Goal: Information Seeking & Learning: Learn about a topic

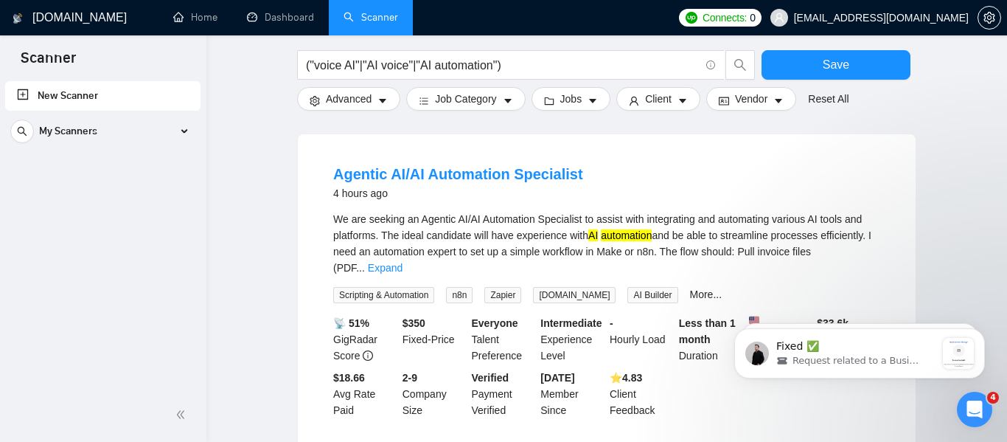
scroll to position [2, 0]
click at [971, 393] on div "Open Intercom Messenger" at bounding box center [972, 407] width 49 height 49
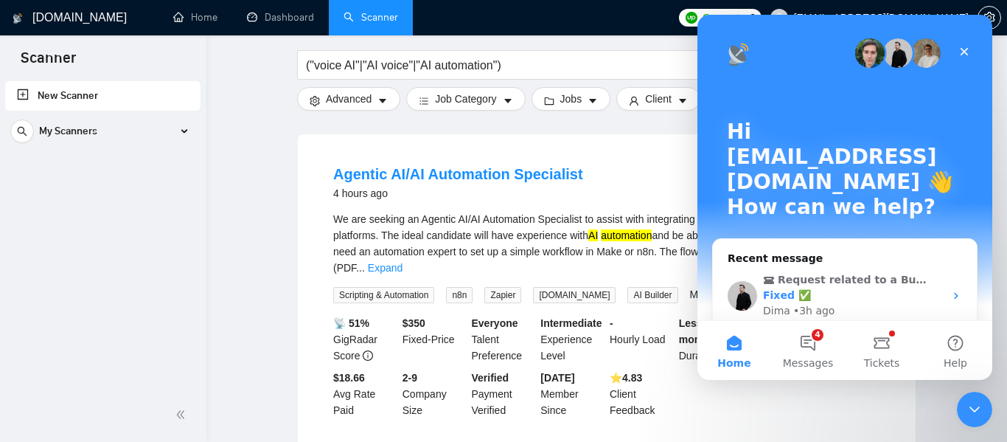
click at [876, 303] on div "Dima • 3h ago" at bounding box center [853, 310] width 181 height 15
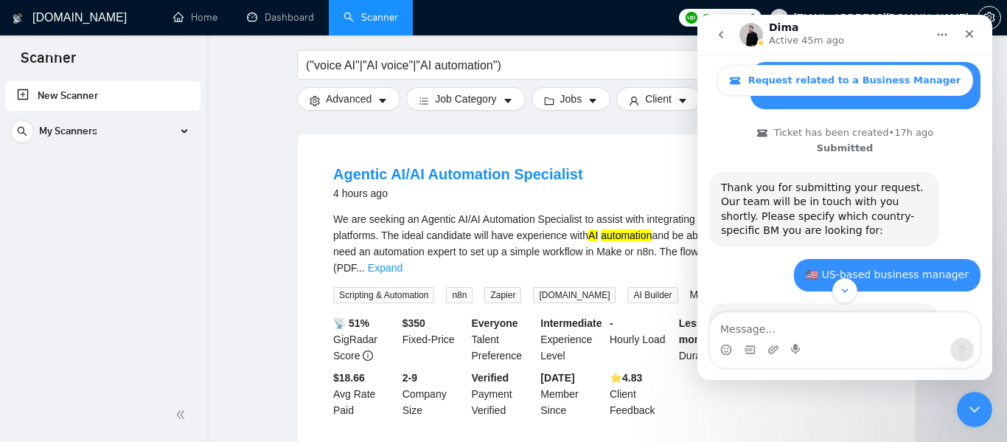
scroll to position [501, 0]
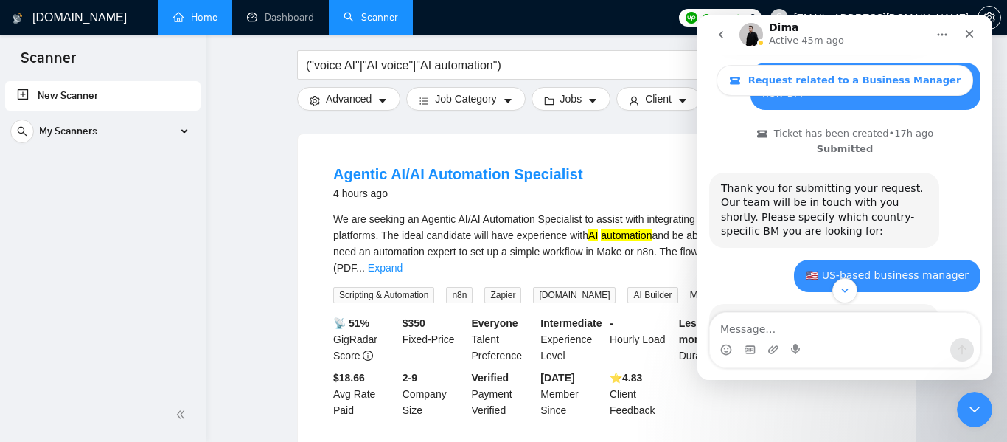
click at [185, 11] on link "Home" at bounding box center [195, 17] width 44 height 13
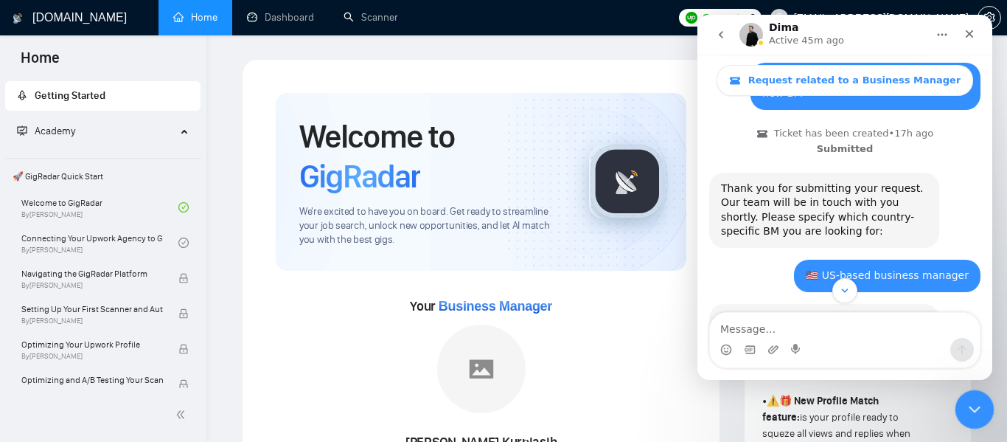
click at [972, 406] on icon "Close Intercom Messenger" at bounding box center [973, 407] width 18 height 18
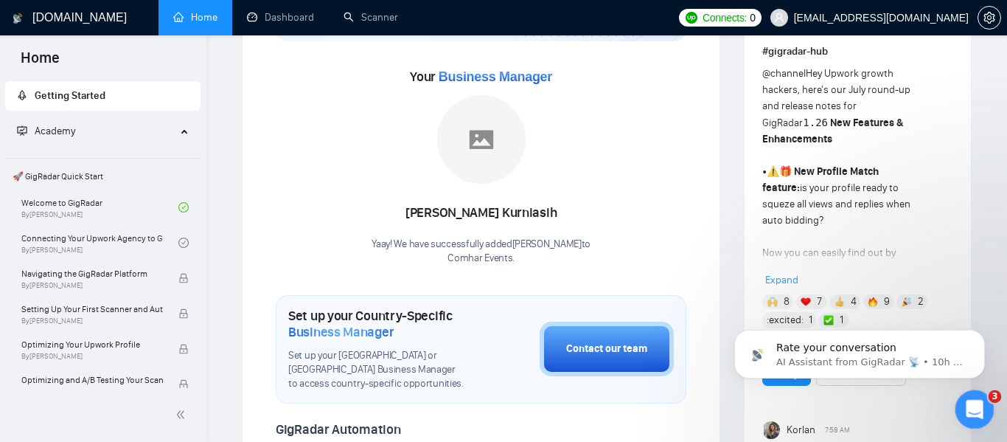
click at [964, 410] on icon "Open Intercom Messenger" at bounding box center [973, 407] width 24 height 24
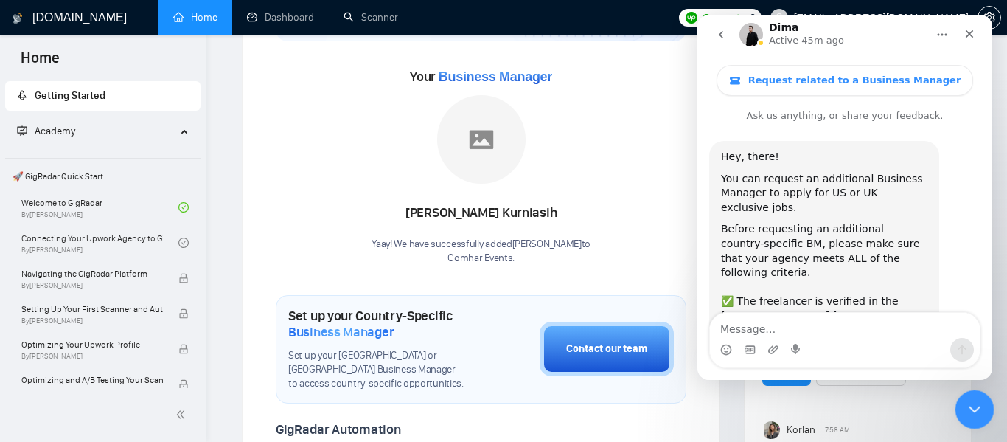
scroll to position [1261, 0]
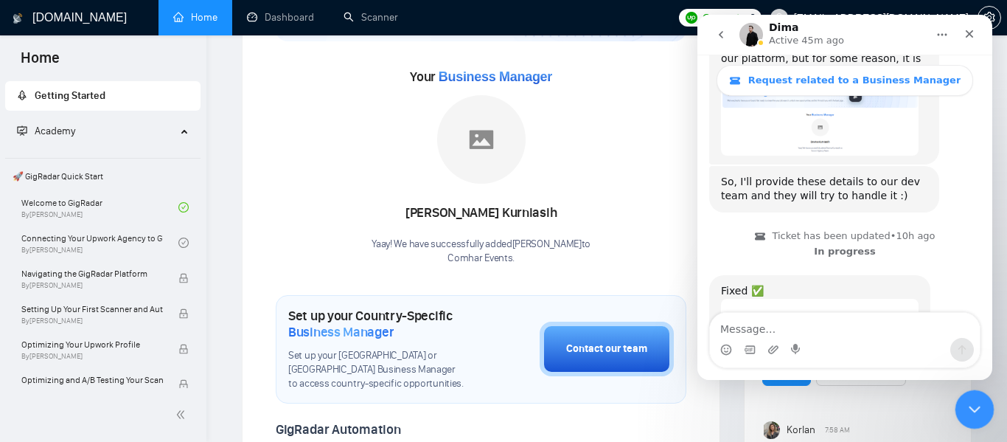
click at [985, 409] on div "Close Intercom Messenger" at bounding box center [972, 406] width 35 height 35
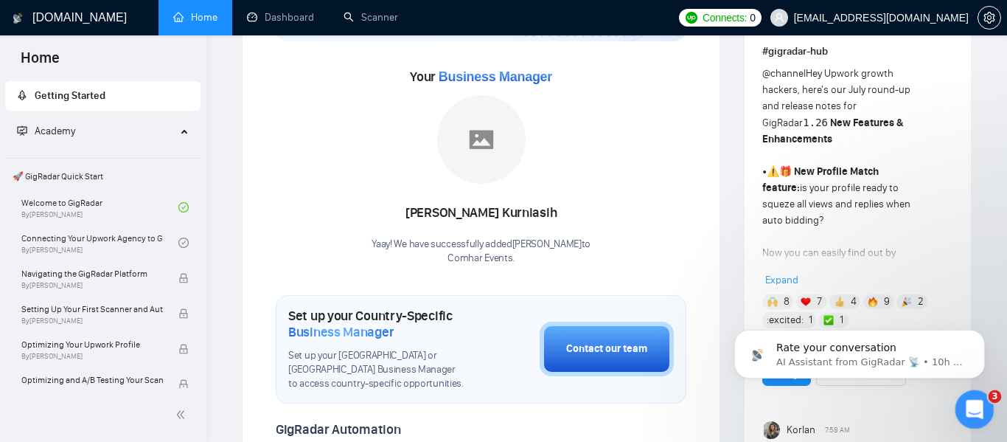
scroll to position [0, 0]
click at [981, 333] on icon "Dismiss notification" at bounding box center [981, 334] width 8 height 8
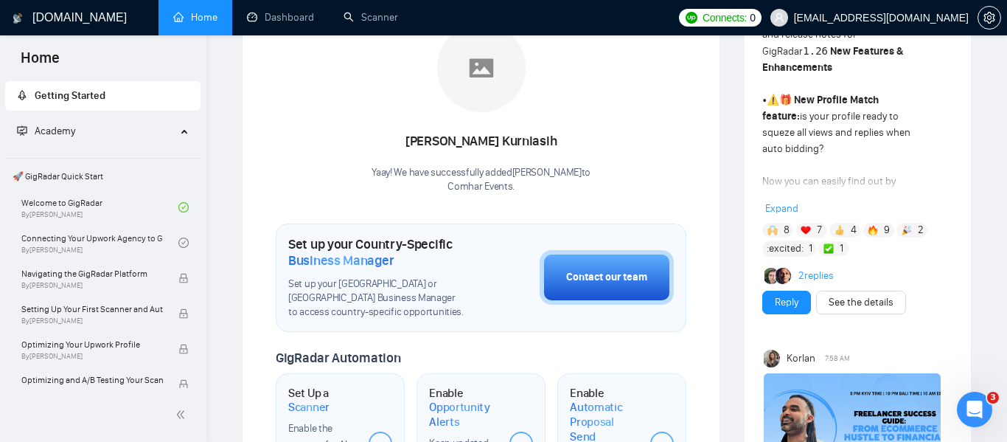
scroll to position [359, 0]
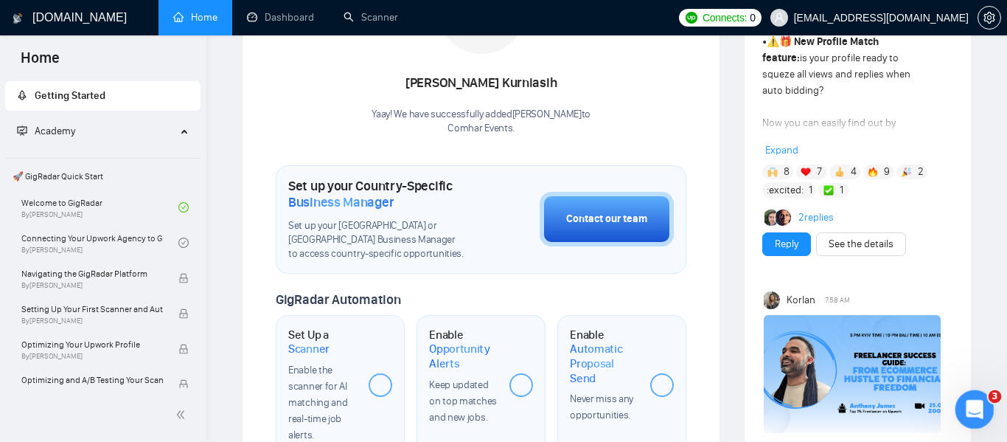
click at [973, 398] on icon "Open Intercom Messenger" at bounding box center [973, 407] width 24 height 24
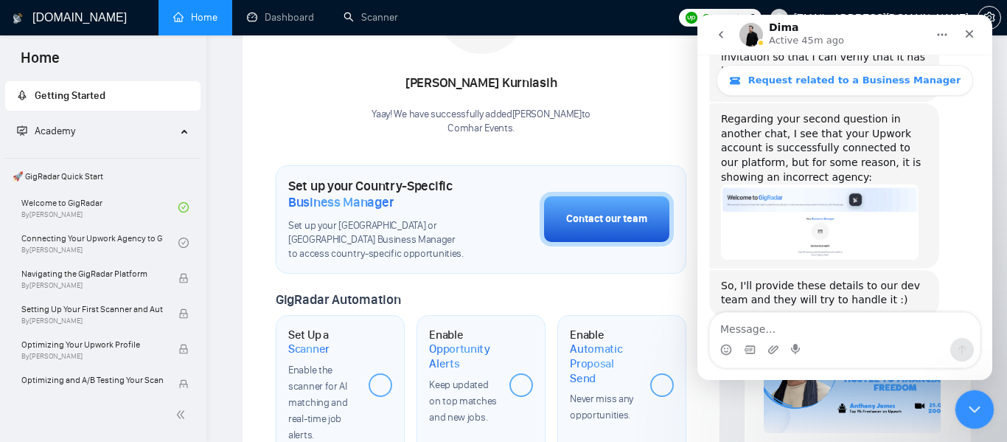
scroll to position [1261, 0]
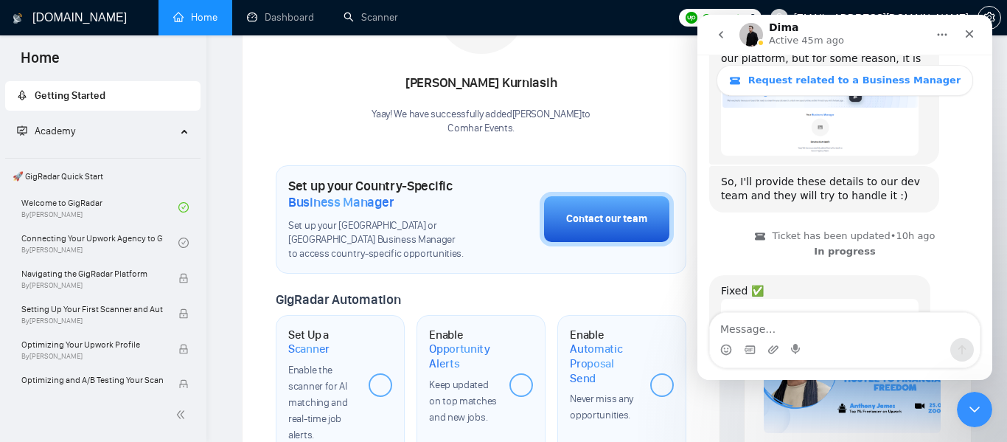
click at [720, 30] on icon "go back" at bounding box center [721, 35] width 12 height 12
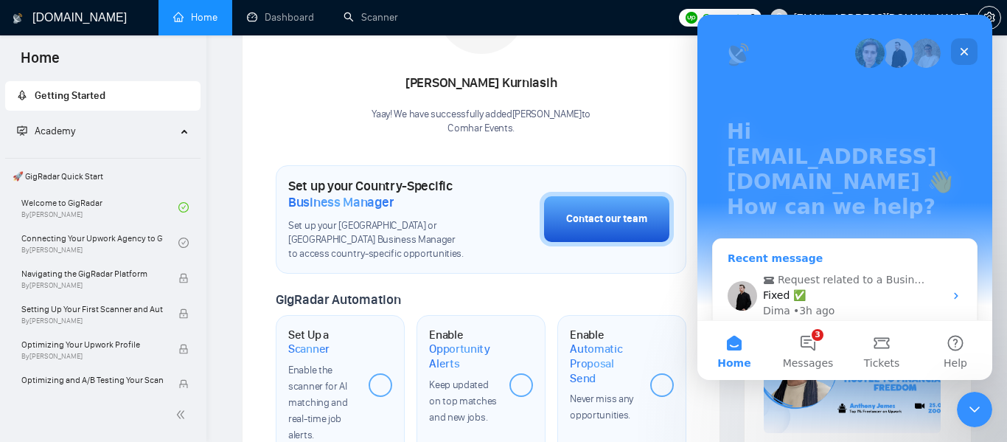
scroll to position [327, 0]
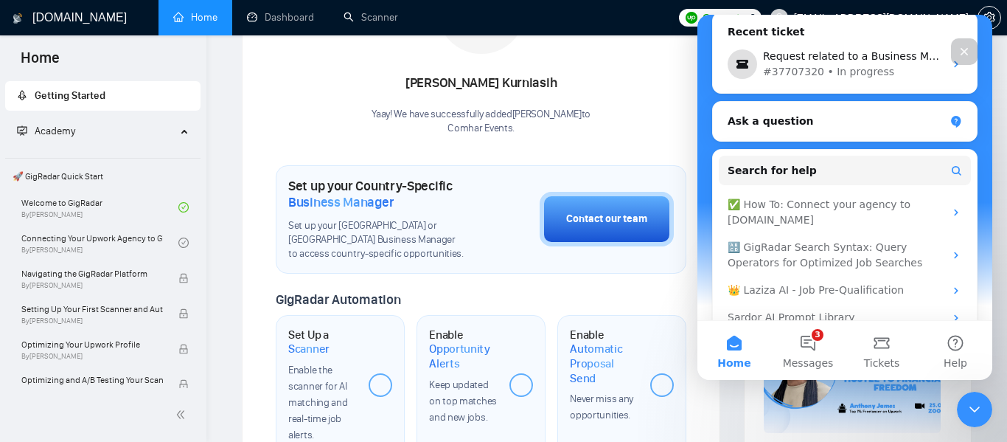
click at [961, 57] on icon "Close" at bounding box center [964, 52] width 12 height 12
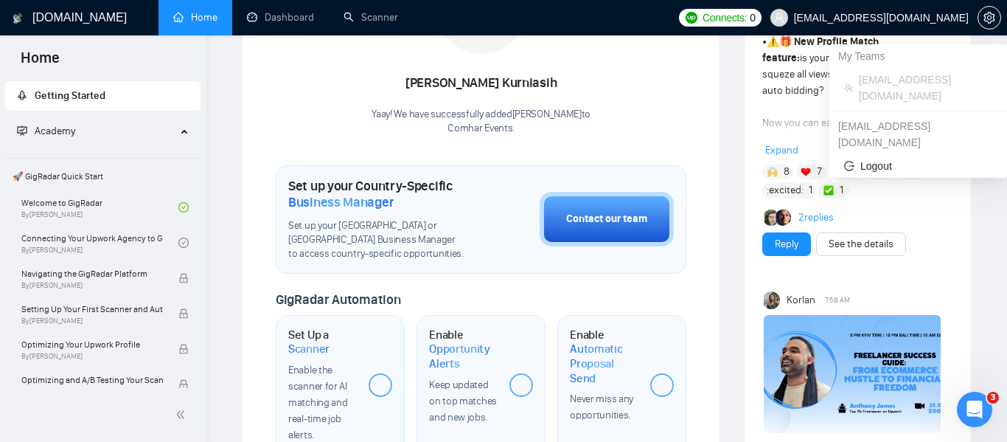
click at [940, 18] on span "[EMAIL_ADDRESS][DOMAIN_NAME]" at bounding box center [881, 18] width 175 height 0
click at [912, 18] on span "[EMAIL_ADDRESS][DOMAIN_NAME]" at bounding box center [881, 18] width 175 height 0
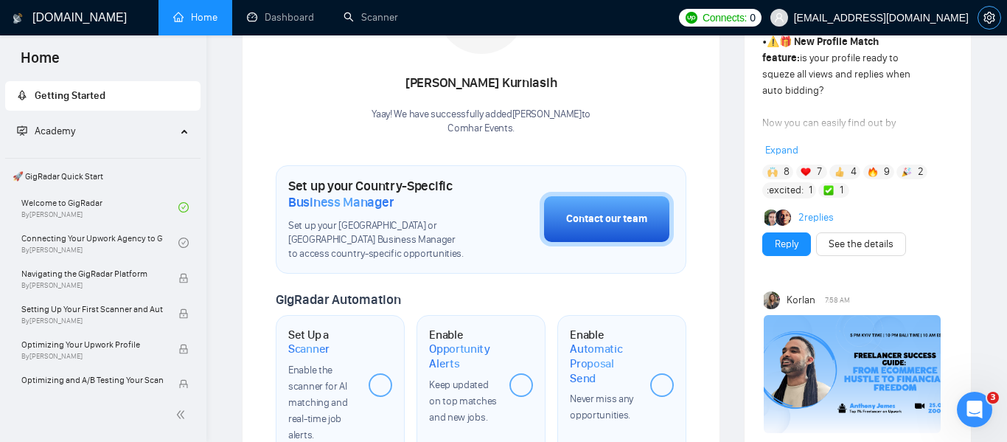
click at [988, 18] on icon "setting" at bounding box center [989, 18] width 12 height 12
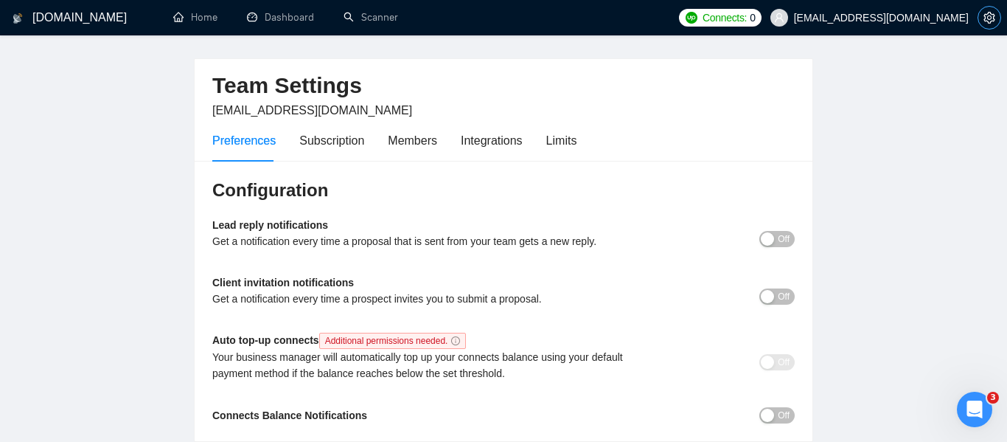
scroll to position [41, 0]
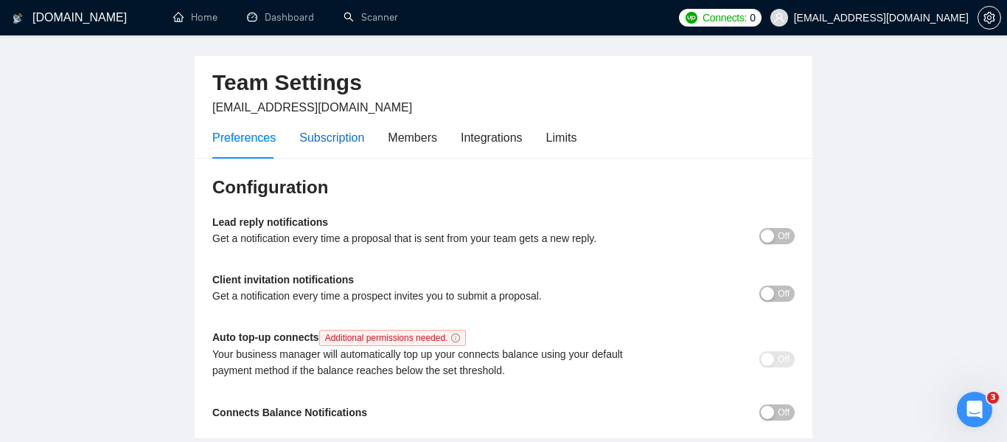
click at [332, 135] on div "Subscription" at bounding box center [331, 137] width 65 height 18
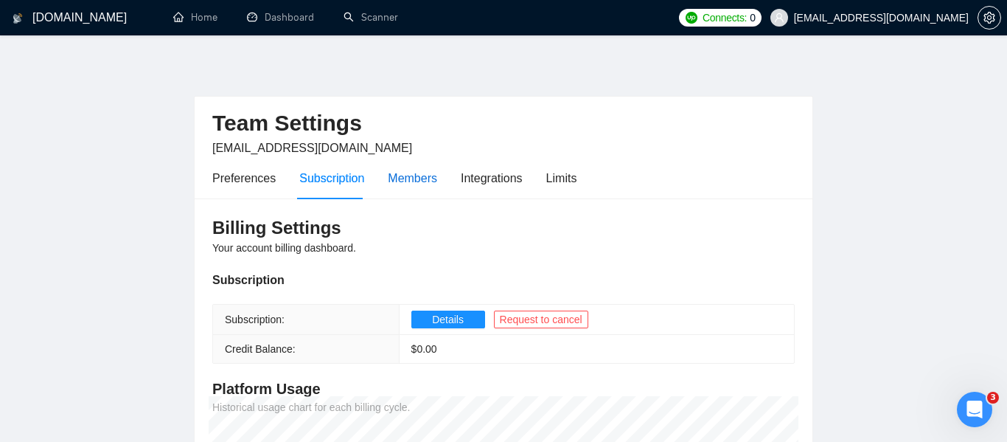
click at [404, 175] on div "Members" at bounding box center [412, 178] width 49 height 18
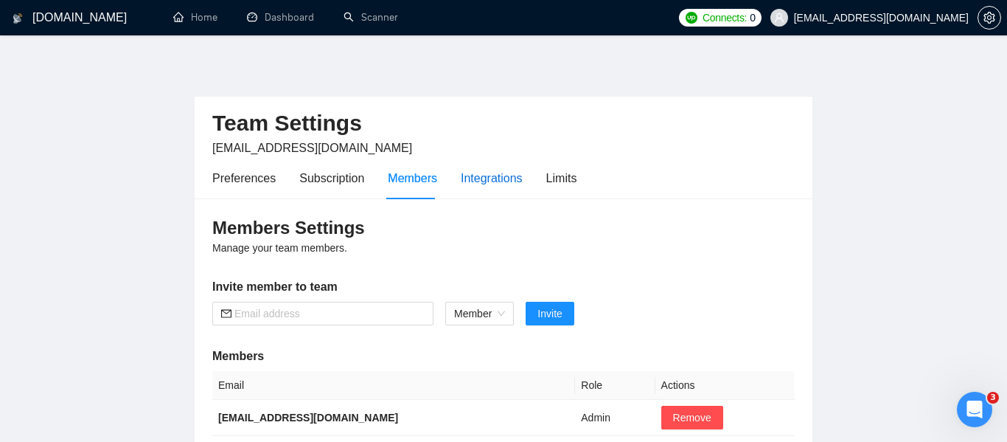
click at [489, 179] on div "Integrations" at bounding box center [492, 178] width 62 height 18
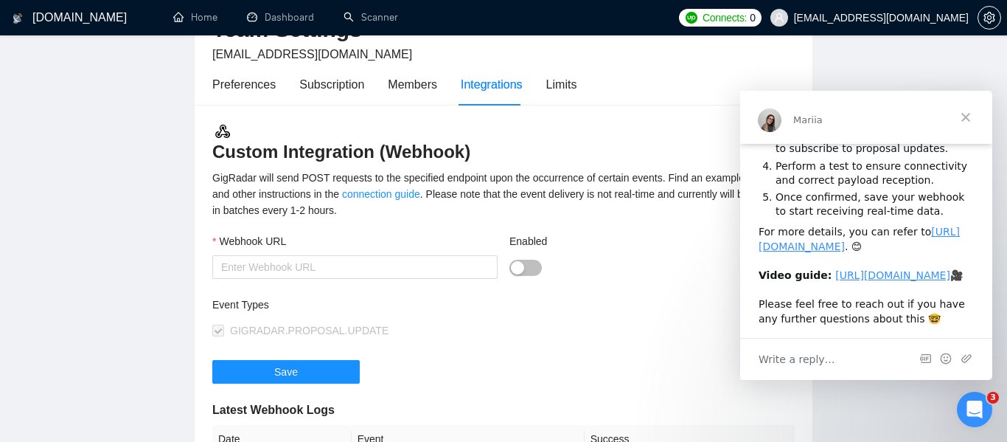
scroll to position [230, 0]
click at [966, 114] on span "Close" at bounding box center [965, 117] width 53 height 53
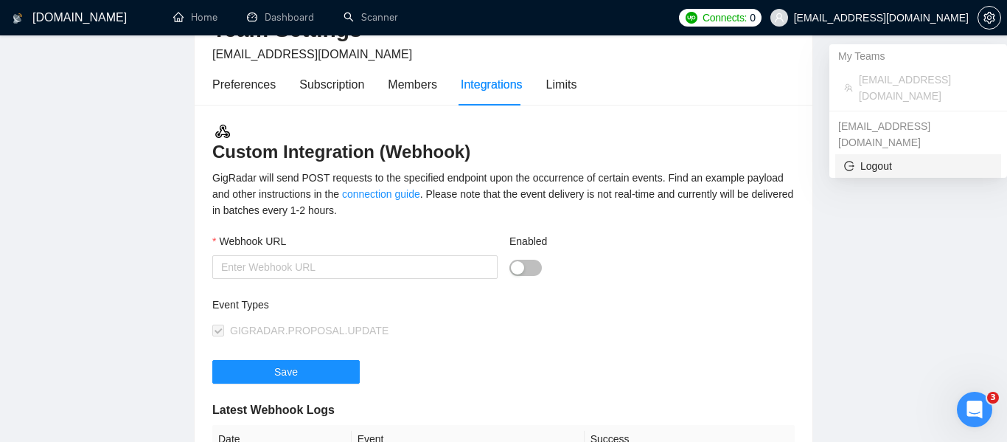
click at [886, 158] on span "Logout" at bounding box center [918, 166] width 148 height 16
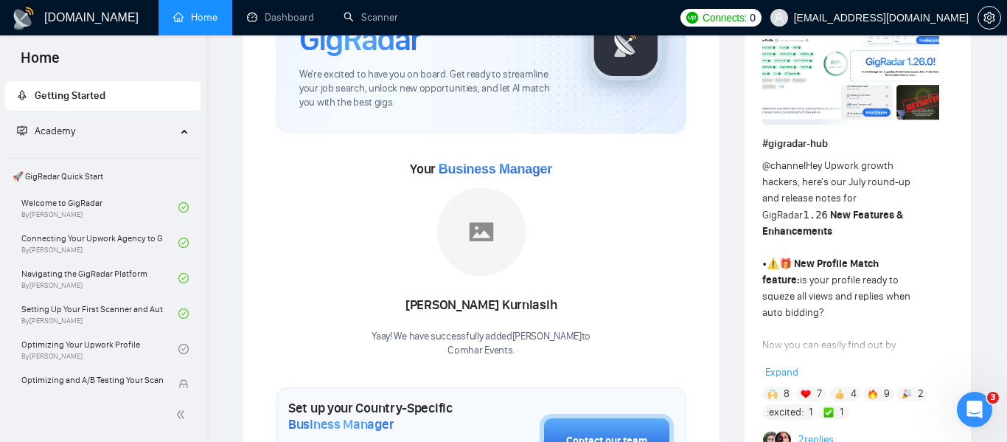
scroll to position [138, 0]
click at [969, 411] on icon "Open Intercom Messenger" at bounding box center [973, 407] width 24 height 24
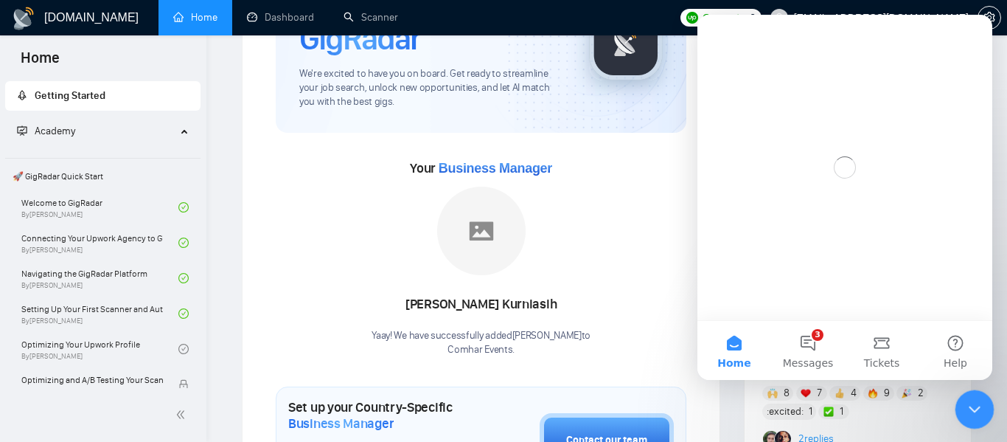
scroll to position [0, 0]
click at [809, 343] on button "3 Messages" at bounding box center [808, 350] width 74 height 59
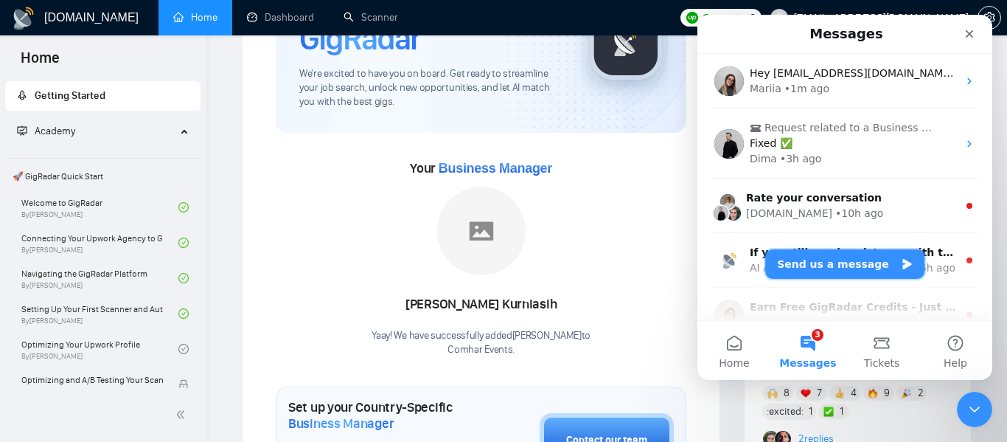
click at [821, 262] on button "Send us a message" at bounding box center [844, 263] width 159 height 29
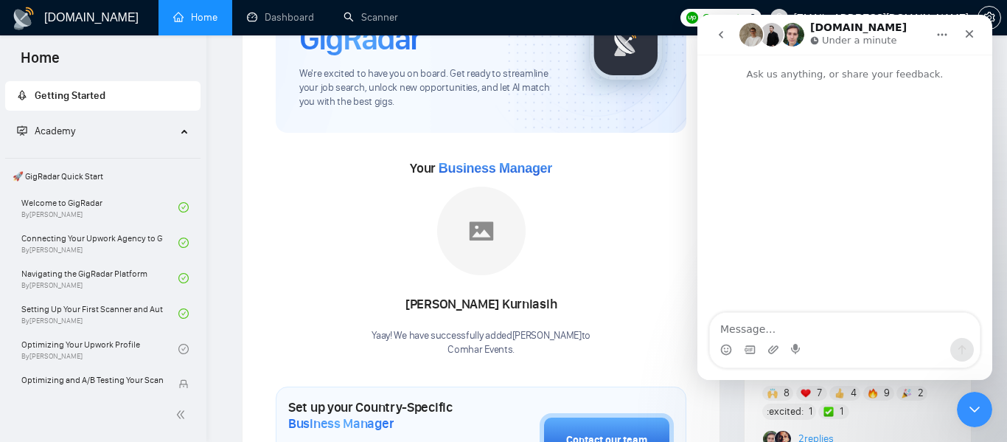
click at [794, 318] on textarea "Message…" at bounding box center [845, 325] width 270 height 25
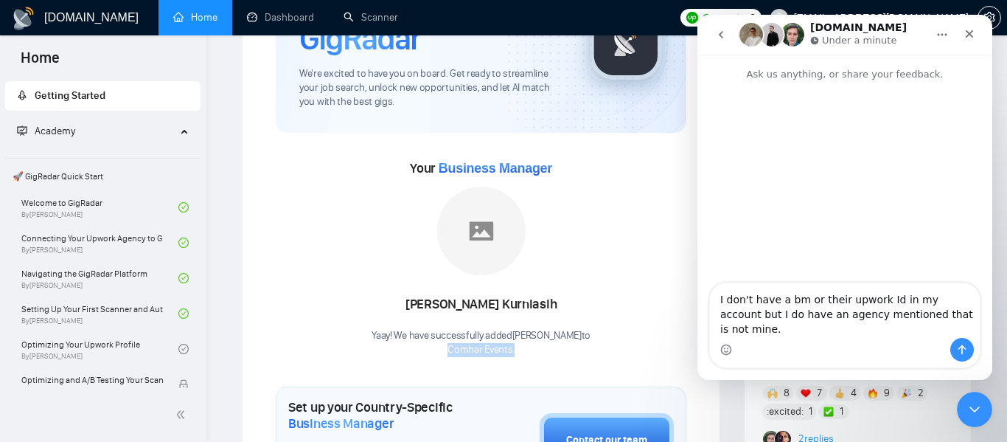
drag, startPoint x: 449, startPoint y: 349, endPoint x: 516, endPoint y: 352, distance: 67.1
click at [516, 352] on p "Comhar Events ." at bounding box center [481, 350] width 219 height 14
copy p "Comhar Events ."
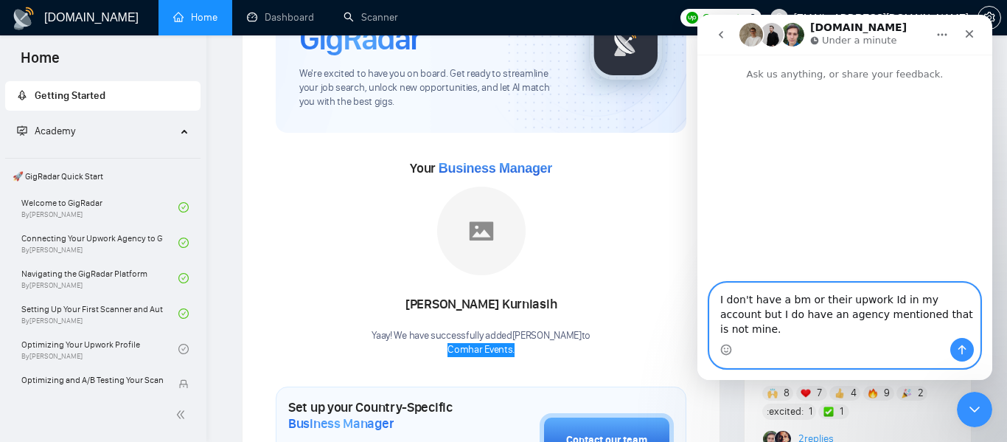
click at [933, 327] on textarea "I don't have a bm or their upwork Id in my account but I do have an agency ment…" at bounding box center [845, 310] width 270 height 55
paste textarea "Comhar Events."
type textarea "I don't have a bm or their upwork Id in my account but I do have an agency ment…"
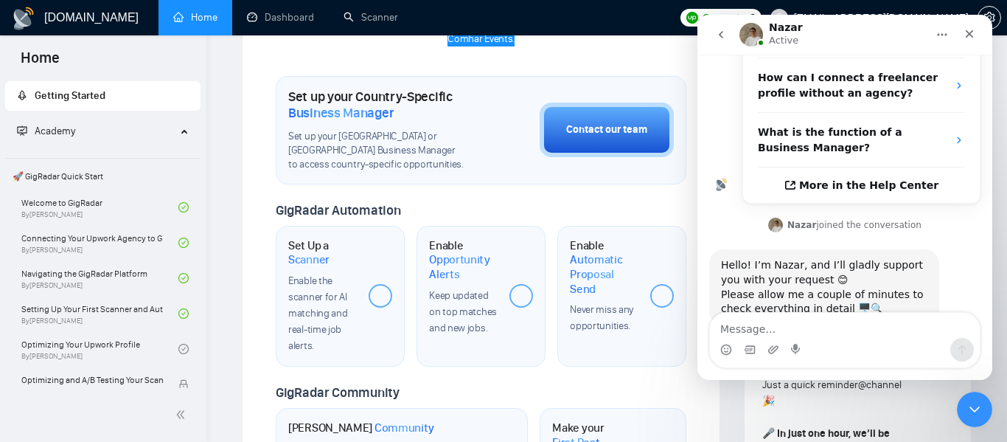
scroll to position [458, 0]
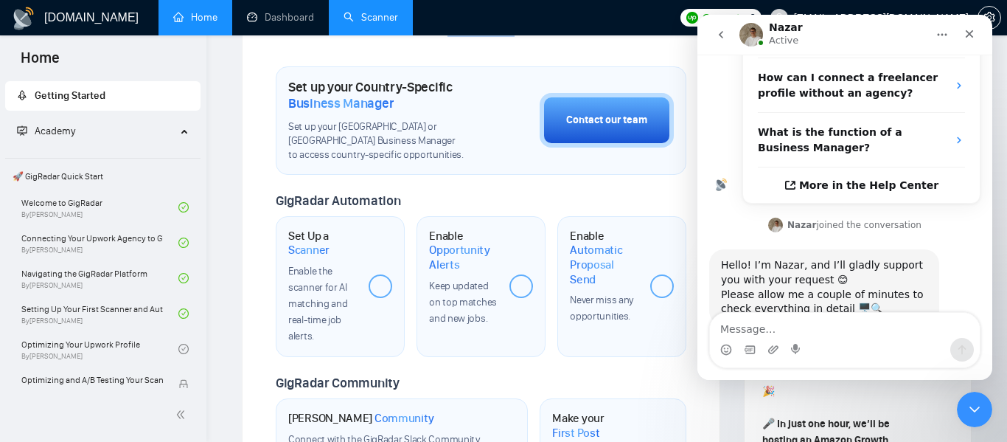
click at [369, 16] on link "Scanner" at bounding box center [371, 17] width 55 height 13
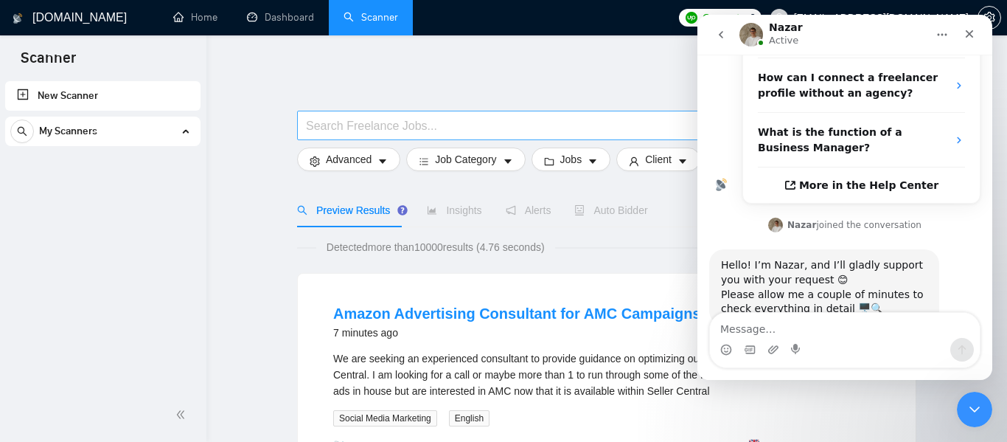
click at [439, 125] on input "text" at bounding box center [503, 125] width 394 height 18
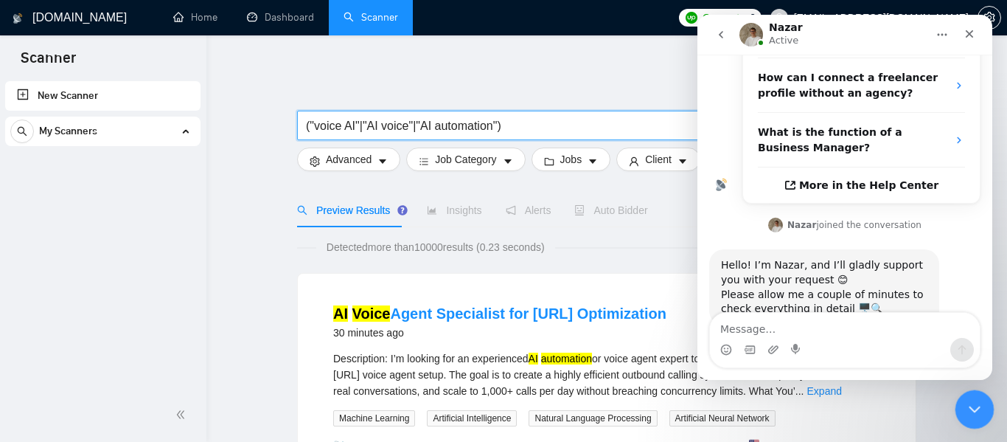
click at [966, 405] on icon "Close Intercom Messenger" at bounding box center [973, 407] width 18 height 18
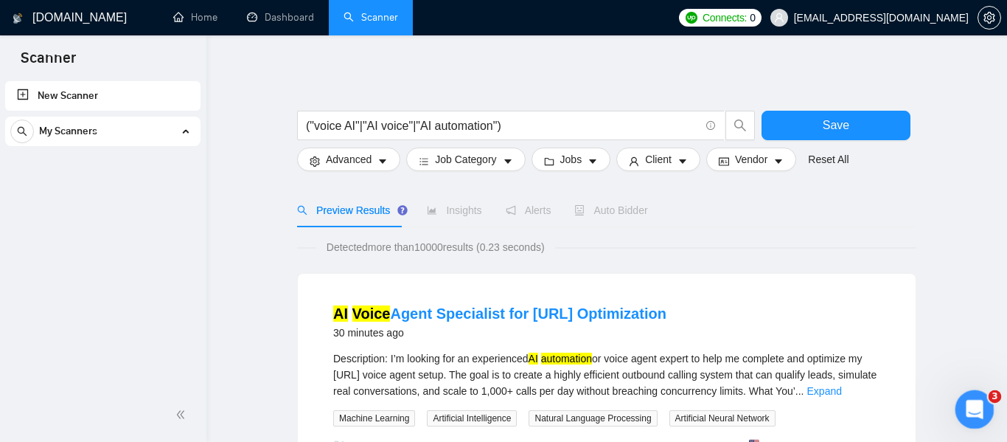
scroll to position [324, 0]
click at [966, 405] on icon "Open Intercom Messenger" at bounding box center [973, 407] width 24 height 24
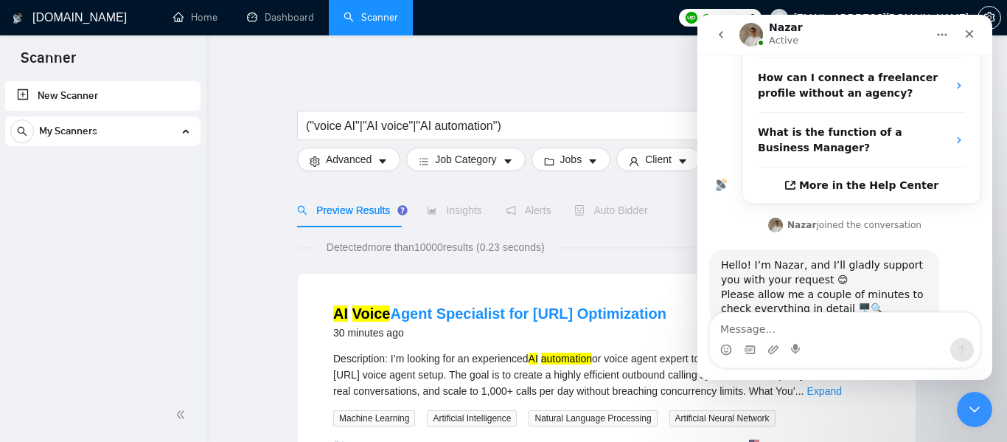
click at [722, 33] on icon "go back" at bounding box center [721, 35] width 12 height 12
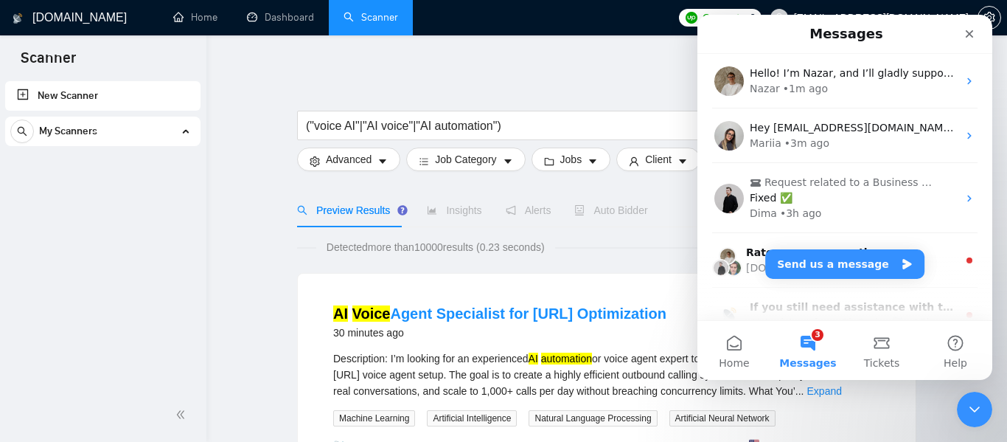
scroll to position [0, 0]
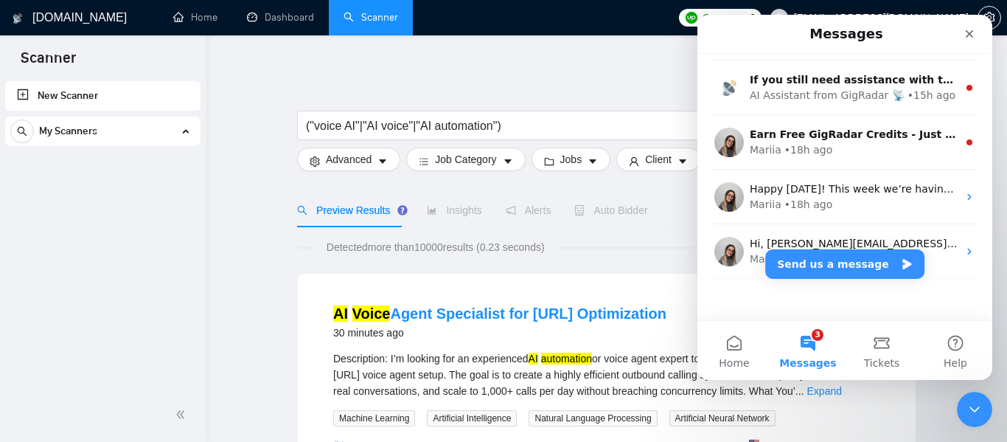
click at [761, 149] on div "Mariia" at bounding box center [766, 149] width 32 height 15
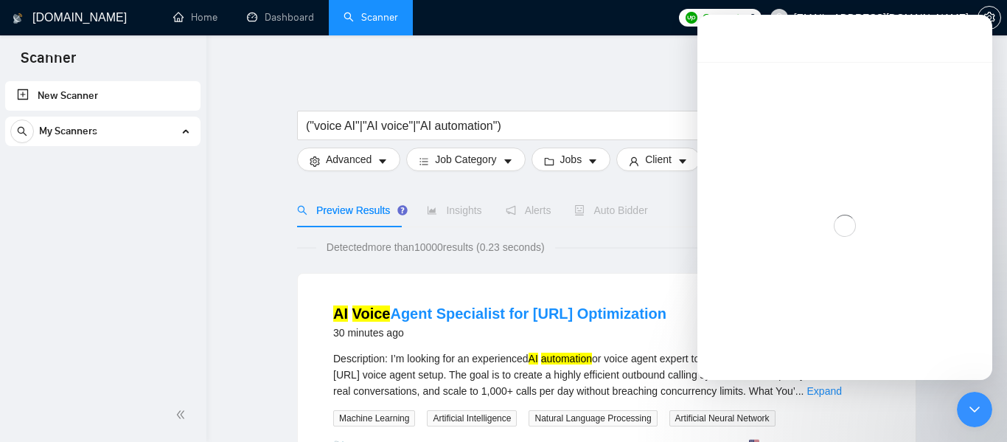
scroll to position [185, 0]
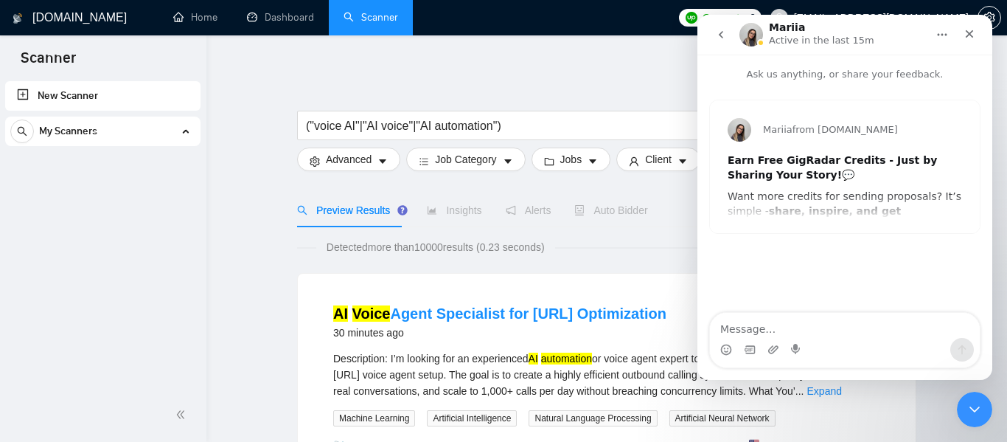
click at [716, 36] on icon "go back" at bounding box center [721, 35] width 12 height 12
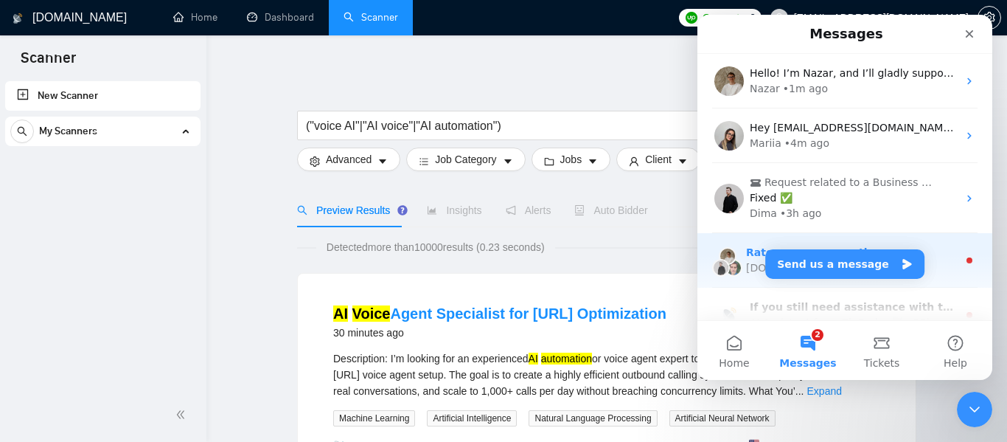
click at [746, 260] on div "[DOMAIN_NAME]" at bounding box center [789, 267] width 86 height 15
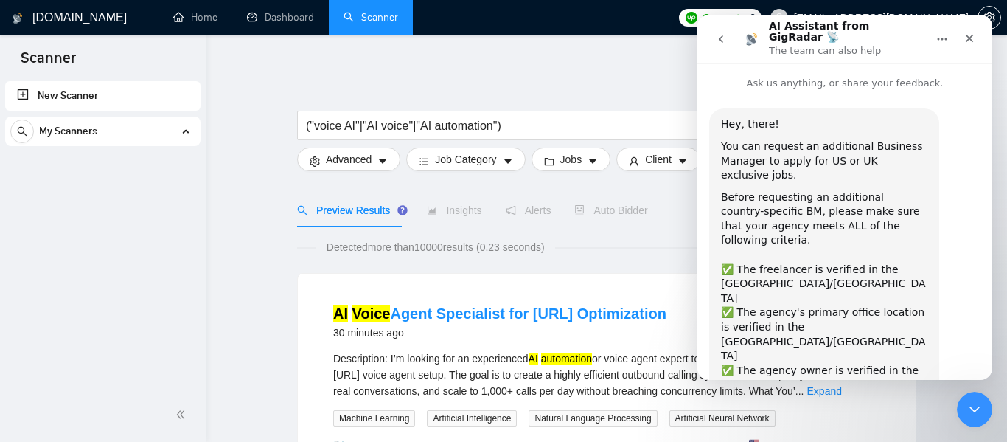
scroll to position [27, 0]
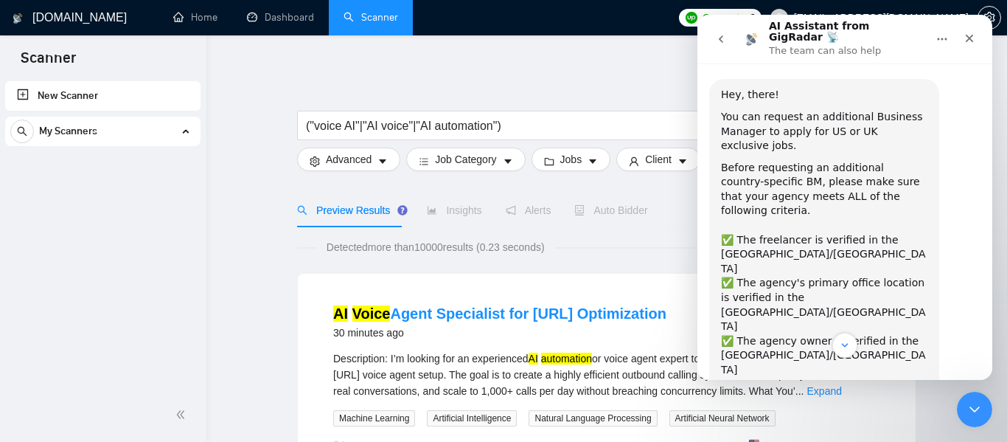
click at [717, 33] on icon "go back" at bounding box center [721, 39] width 12 height 12
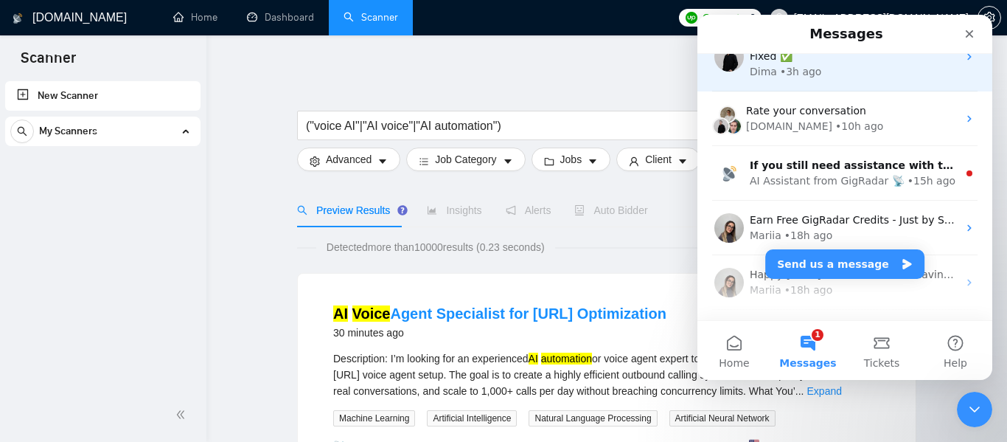
scroll to position [143, 0]
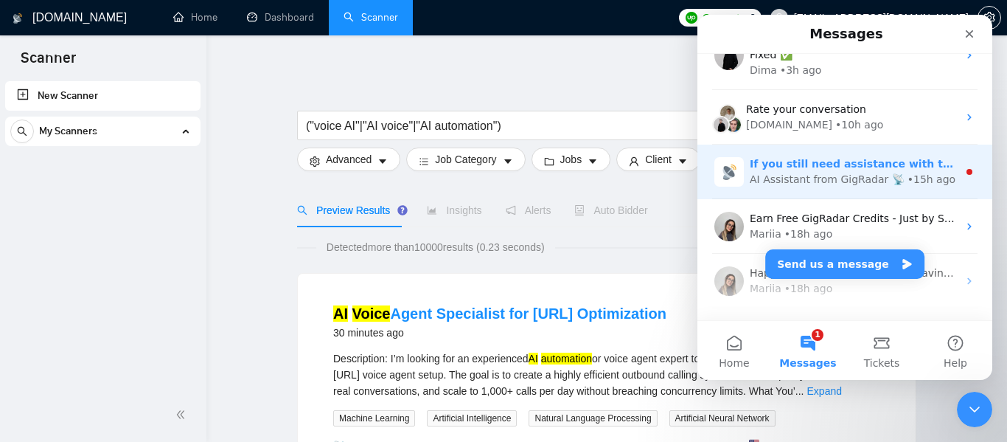
click at [776, 184] on div "AI Assistant from GigRadar 📡" at bounding box center [827, 179] width 155 height 15
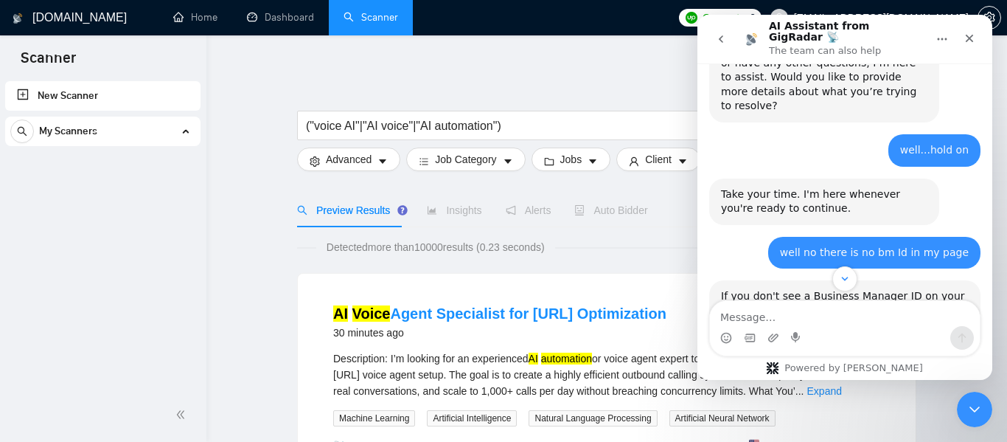
scroll to position [720, 0]
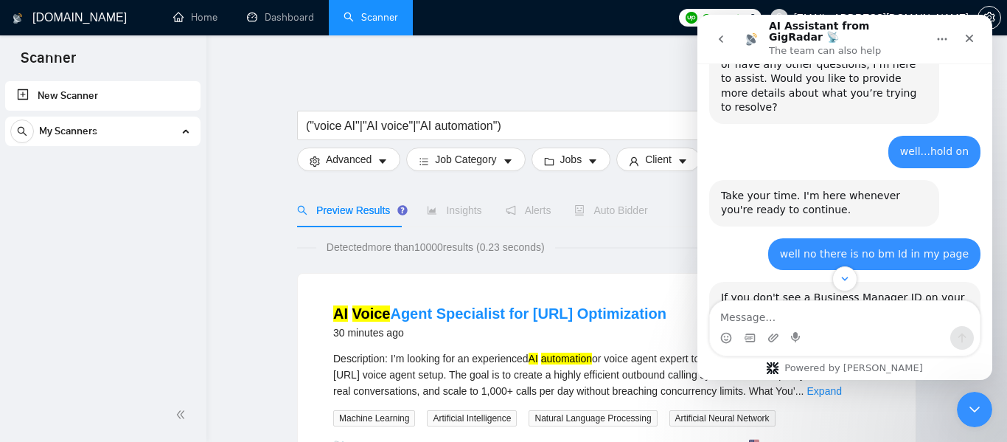
click at [722, 33] on icon "go back" at bounding box center [721, 39] width 12 height 12
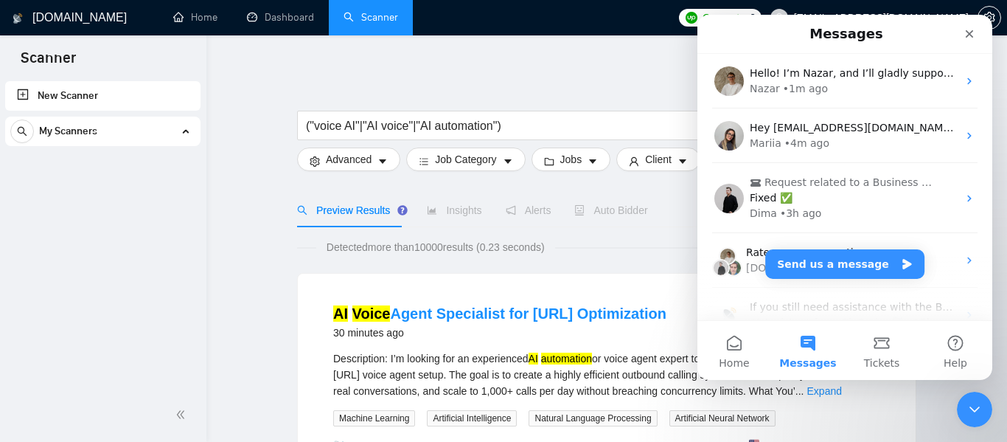
scroll to position [0, 0]
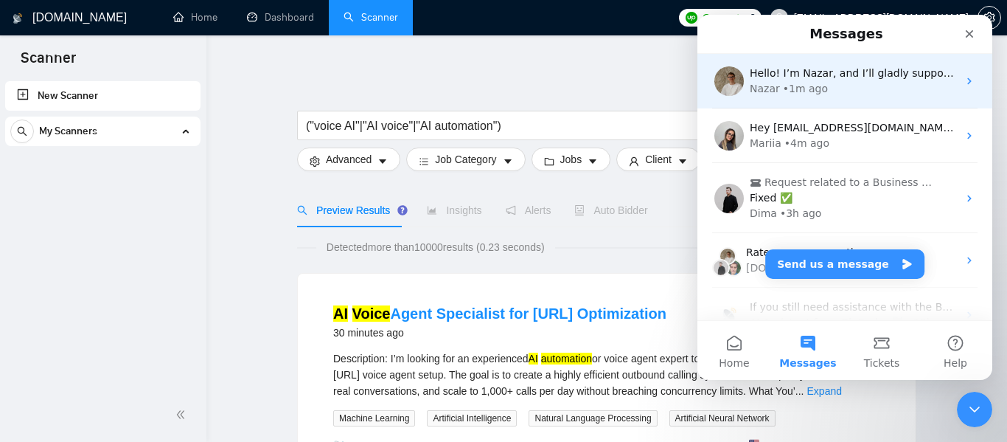
click at [824, 94] on div "Nazar • 1m ago" at bounding box center [854, 88] width 208 height 15
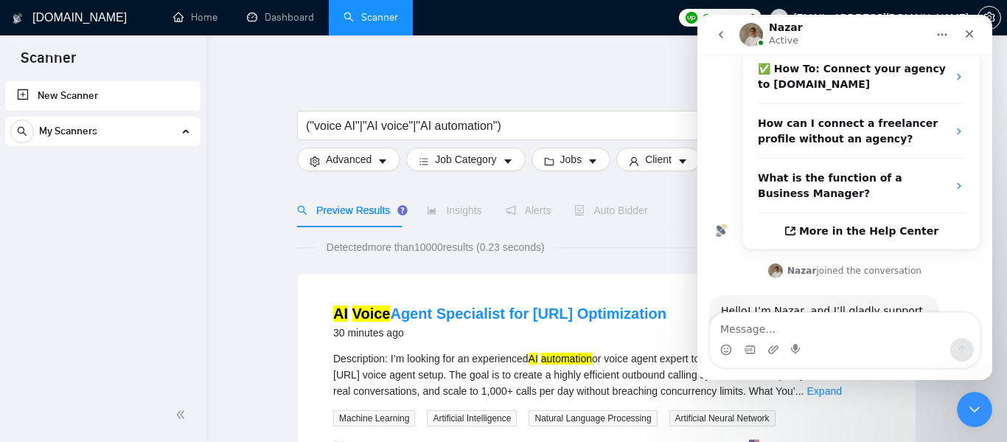
scroll to position [324, 0]
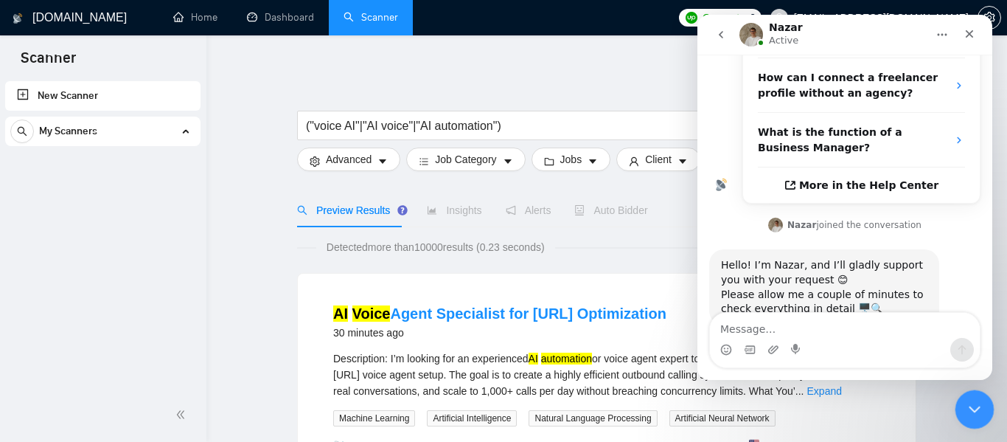
click at [970, 406] on icon "Close Intercom Messenger" at bounding box center [972, 407] width 10 height 6
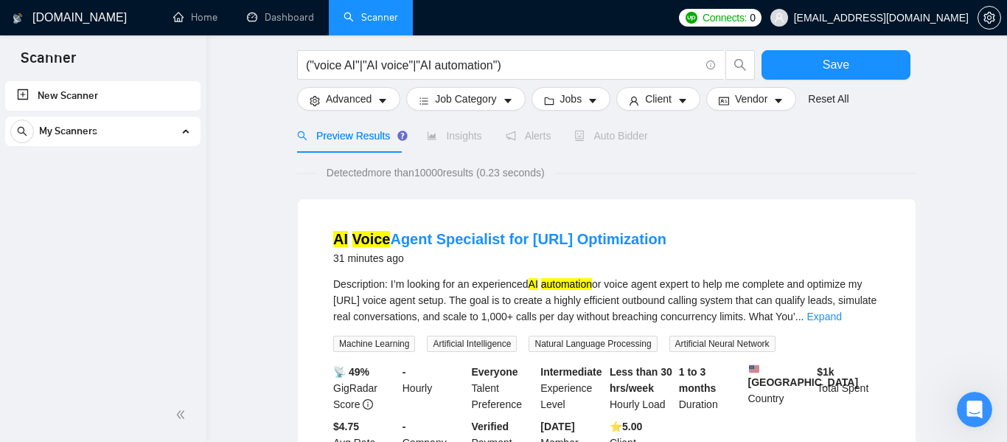
scroll to position [128, 0]
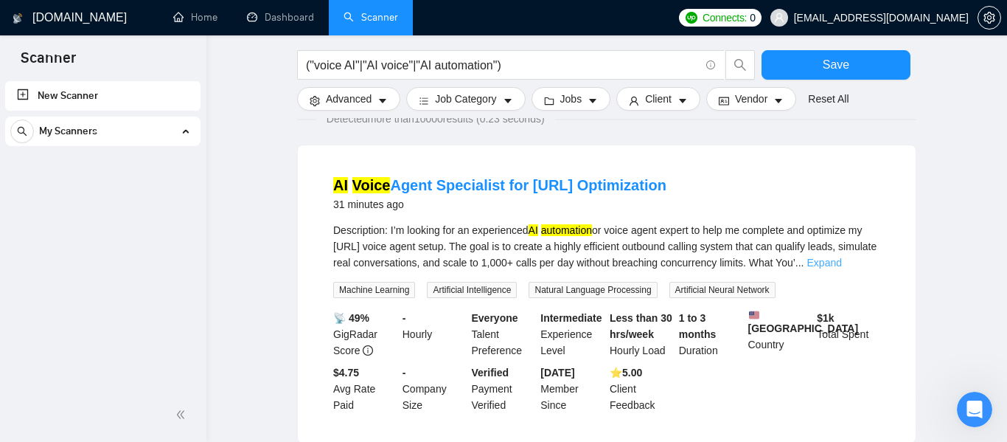
click at [842, 265] on link "Expand" at bounding box center [824, 263] width 35 height 12
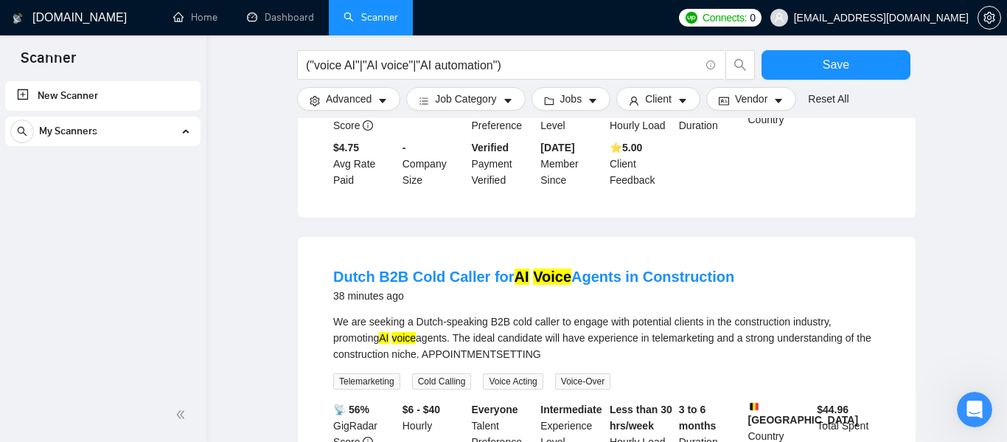
scroll to position [461, 0]
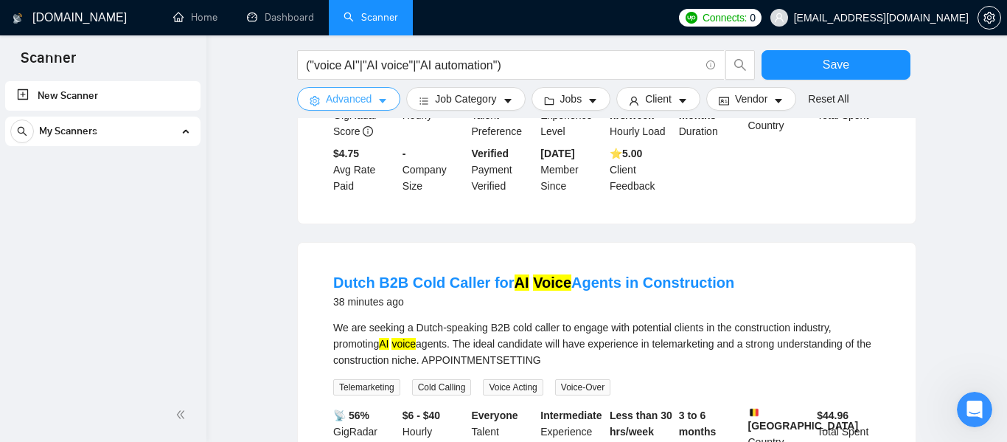
click at [379, 107] on button "Advanced" at bounding box center [348, 99] width 103 height 24
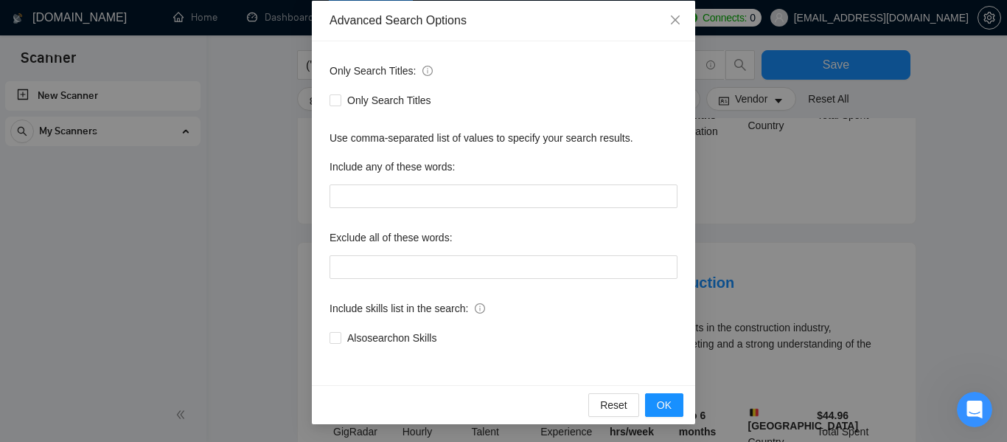
scroll to position [0, 0]
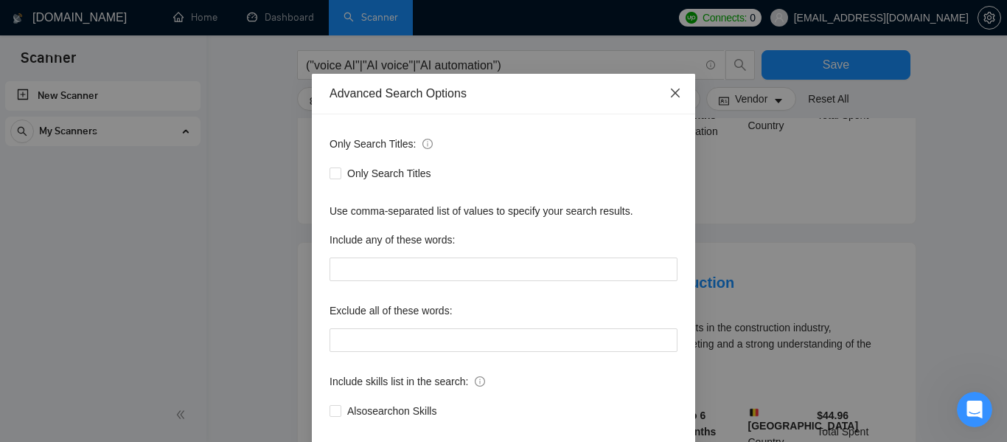
click at [676, 92] on icon "close" at bounding box center [675, 92] width 9 height 9
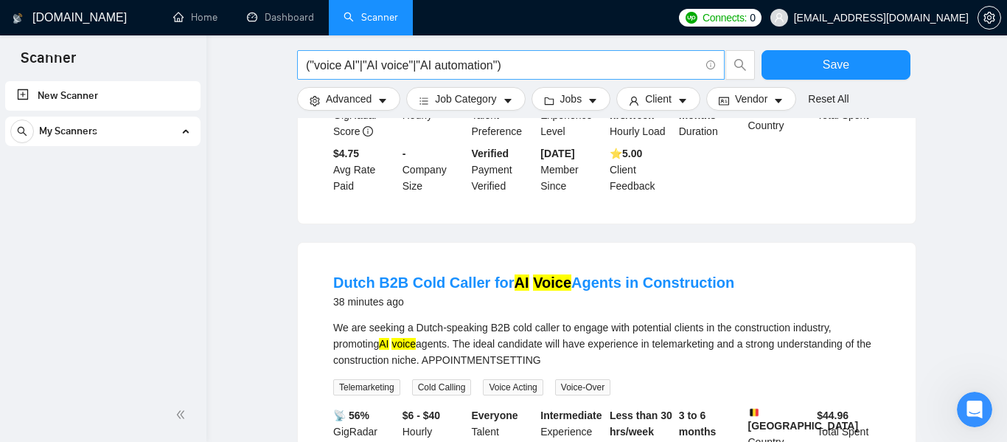
click at [491, 66] on input "("voice AI"|"AI voice"|"AI automation")" at bounding box center [503, 65] width 394 height 18
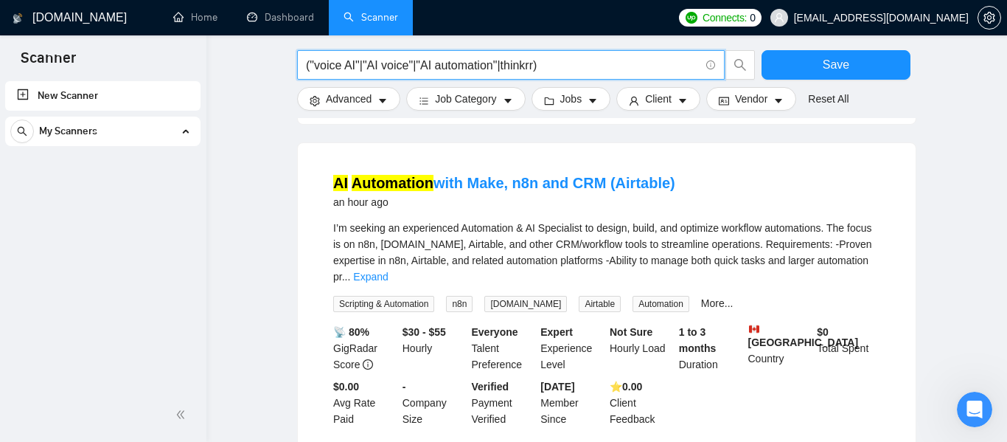
scroll to position [1095, 0]
click at [388, 271] on link "Expand" at bounding box center [370, 277] width 35 height 12
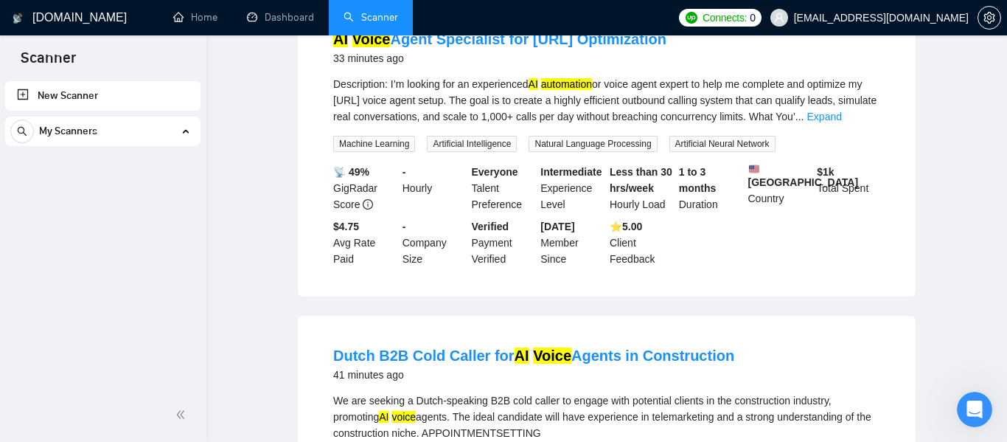
scroll to position [0, 0]
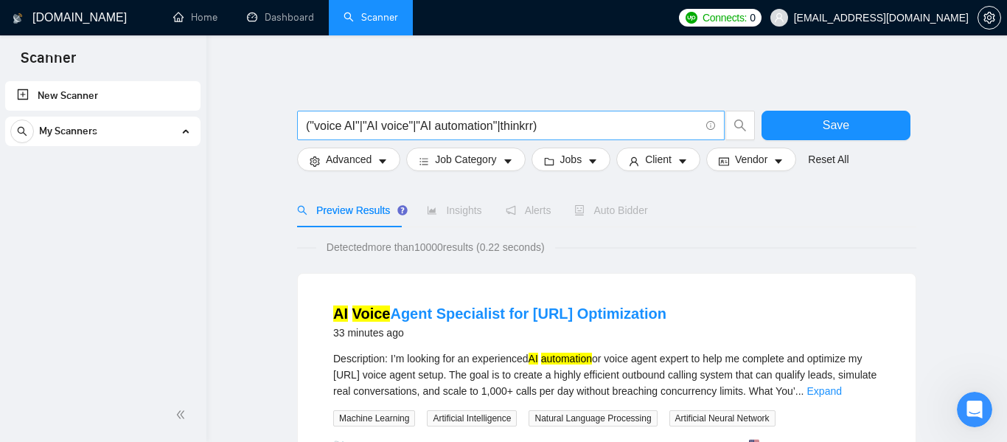
click at [527, 126] on input "("voice AI"|"AI voice"|"AI automation"|thinkrr)" at bounding box center [503, 125] width 394 height 18
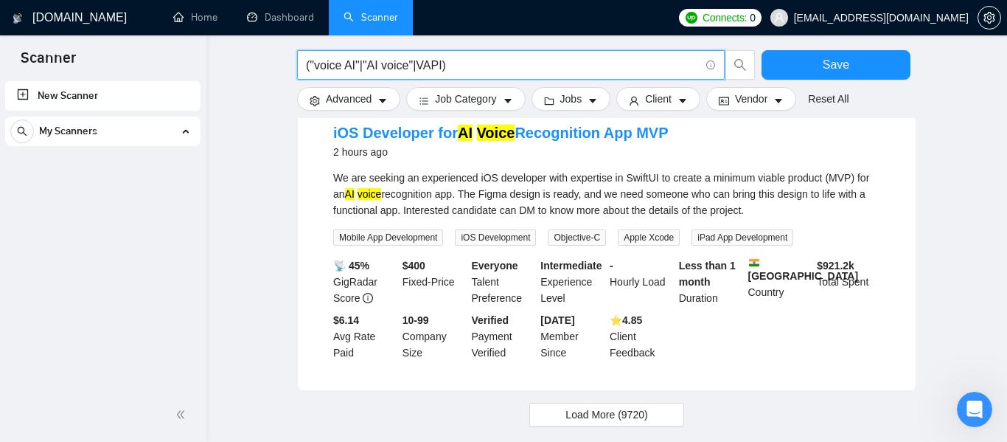
scroll to position [1564, 0]
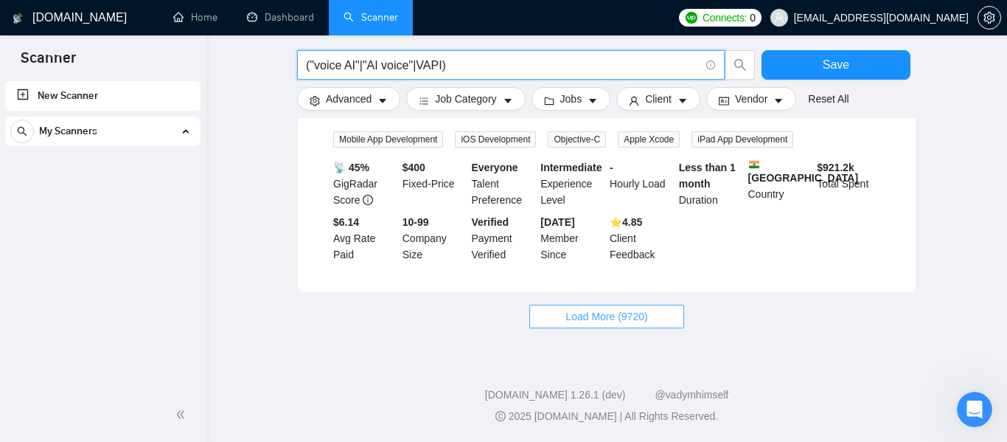
type input "("voice AI"|"AI voice"|VAPI)"
click at [638, 322] on span "Load More (9720)" at bounding box center [606, 316] width 82 height 16
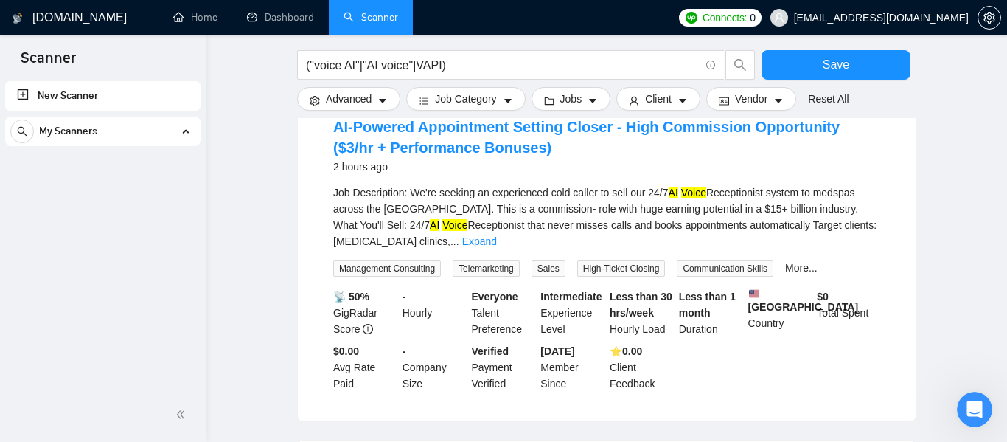
scroll to position [1767, 0]
click at [386, 105] on icon "caret-down" at bounding box center [382, 101] width 10 height 10
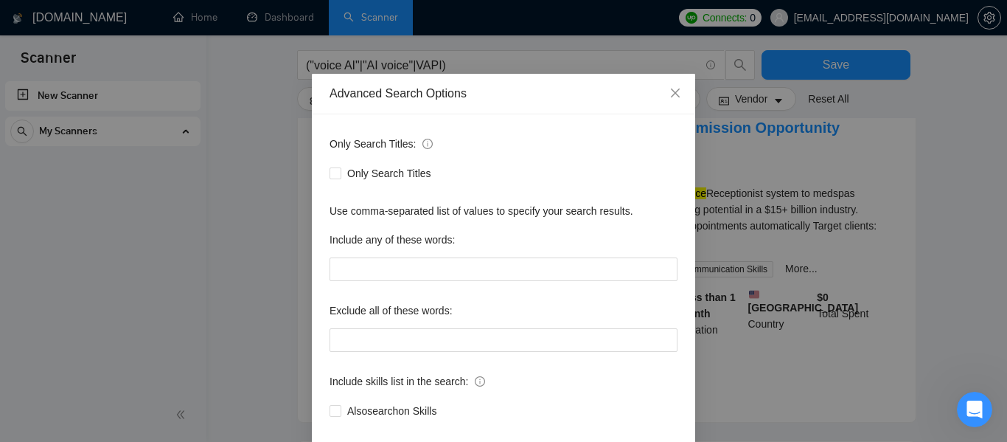
scroll to position [73, 0]
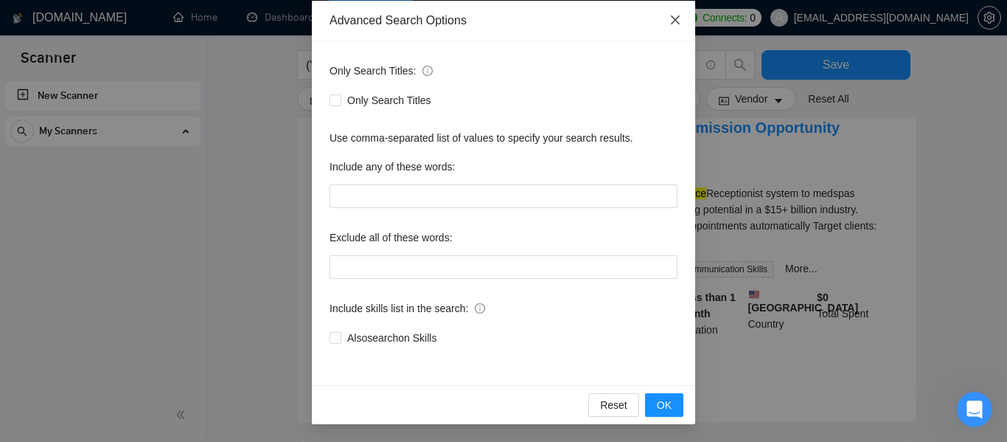
click at [673, 24] on icon "close" at bounding box center [675, 20] width 12 height 12
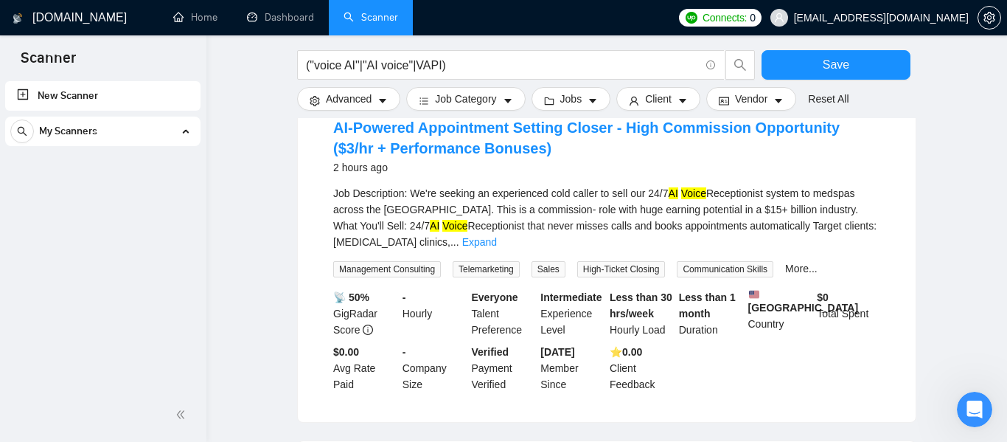
scroll to position [0, 0]
click at [599, 109] on button "Jobs" at bounding box center [572, 99] width 80 height 24
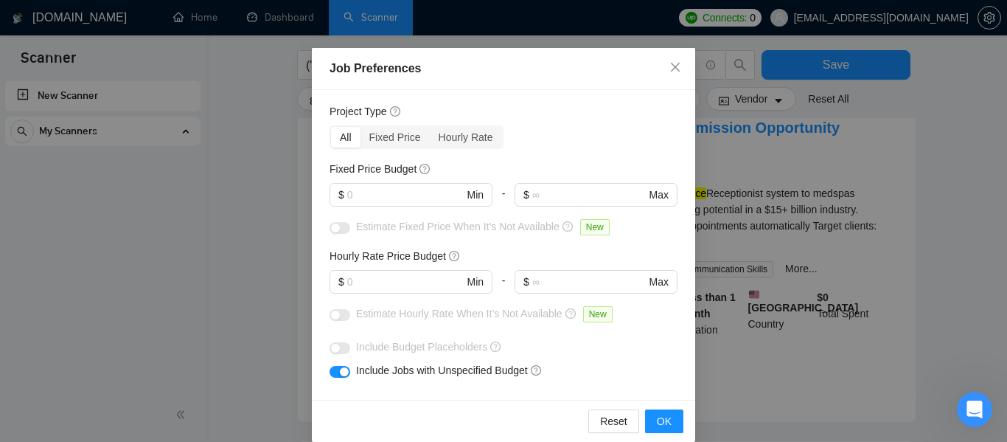
scroll to position [33, 0]
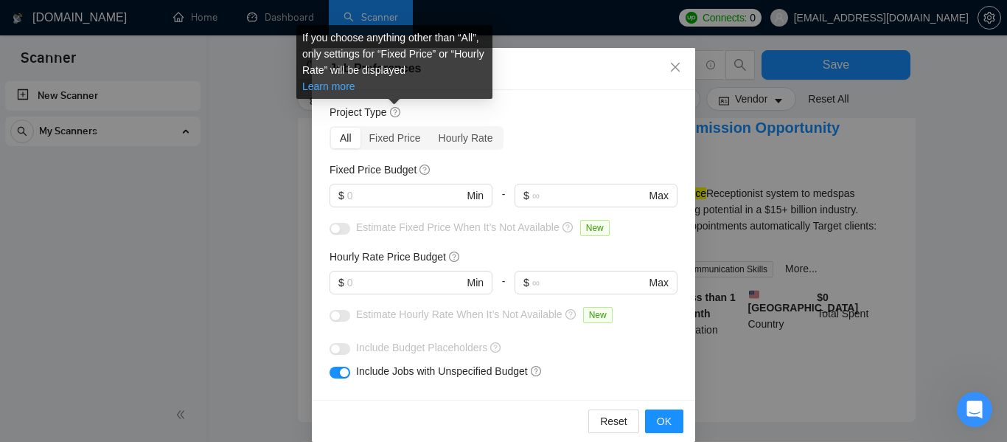
click at [341, 87] on link "Learn more" at bounding box center [328, 86] width 53 height 12
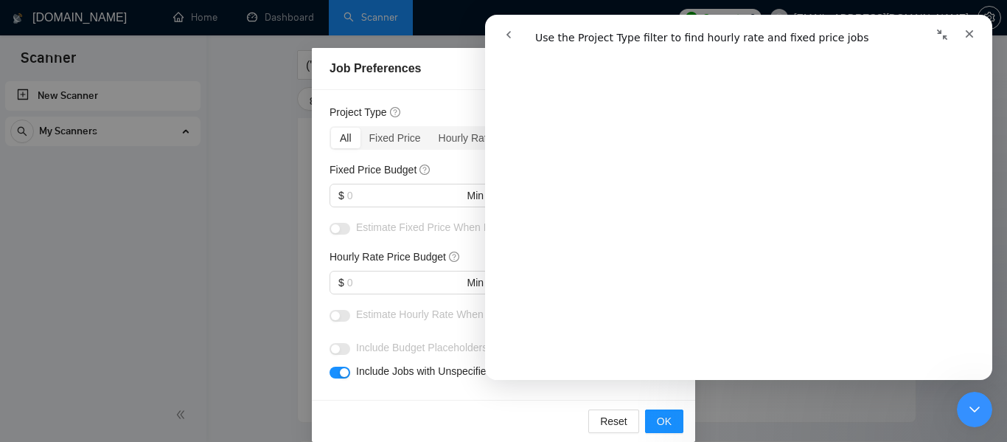
scroll to position [513, 0]
click at [508, 35] on icon "go back" at bounding box center [508, 34] width 4 height 7
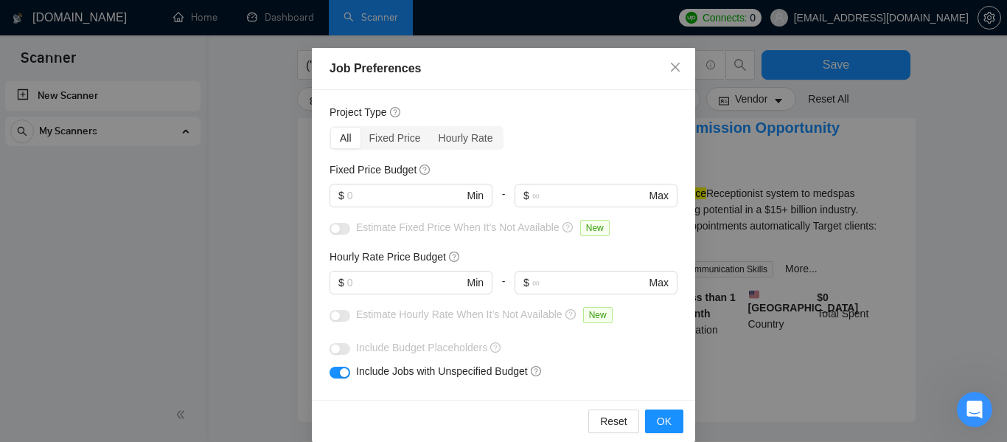
scroll to position [324, 0]
click at [978, 405] on icon "Open Intercom Messenger" at bounding box center [973, 407] width 24 height 24
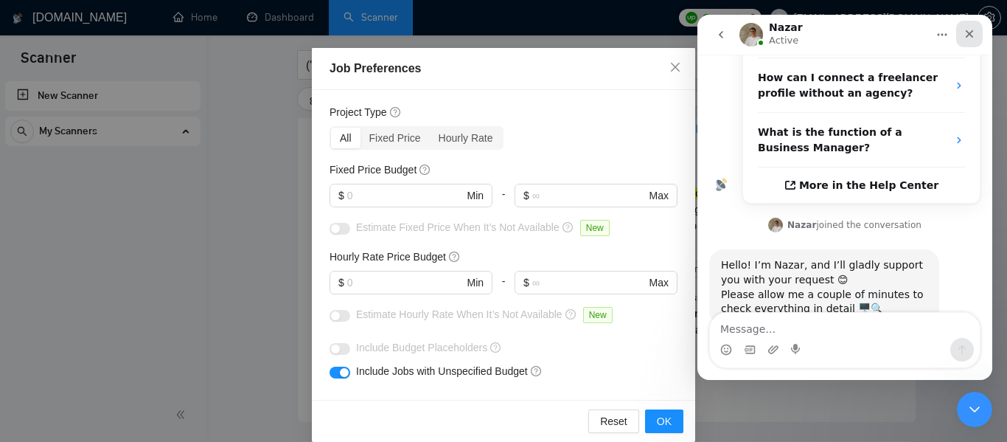
click at [966, 33] on icon "Close" at bounding box center [970, 34] width 12 height 12
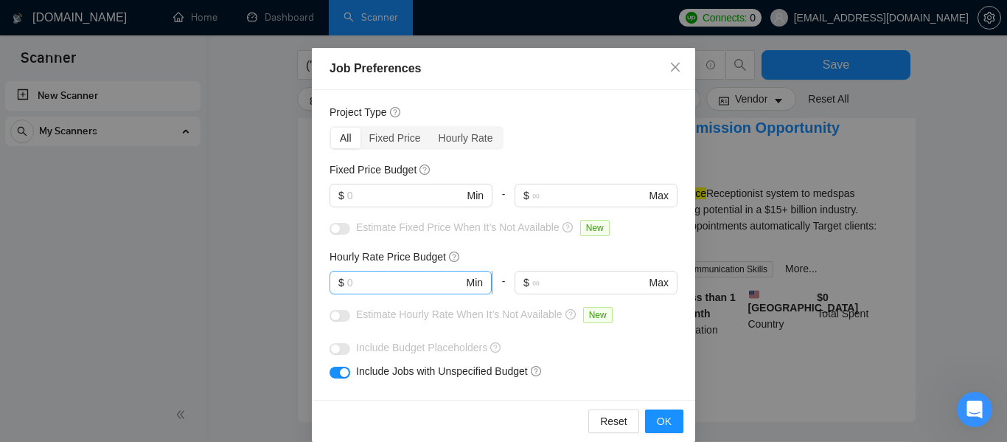
click at [434, 284] on input "text" at bounding box center [405, 282] width 116 height 16
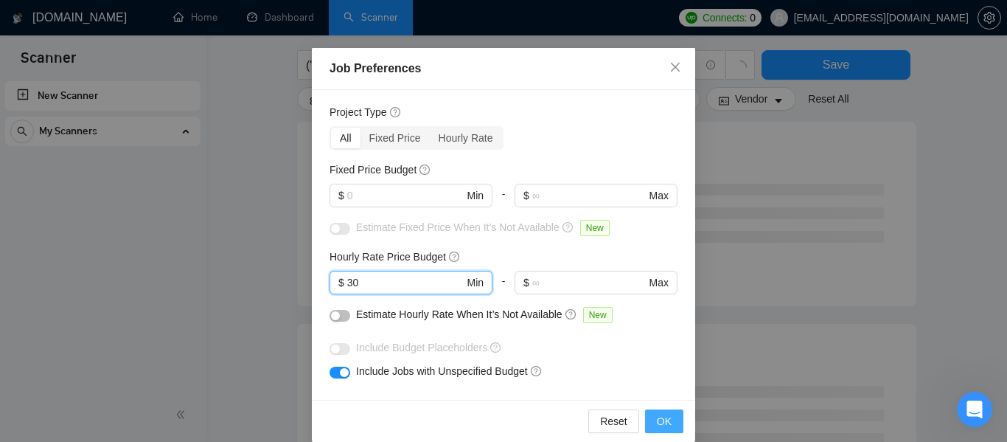
click at [668, 429] on button "OK" at bounding box center [664, 421] width 38 height 24
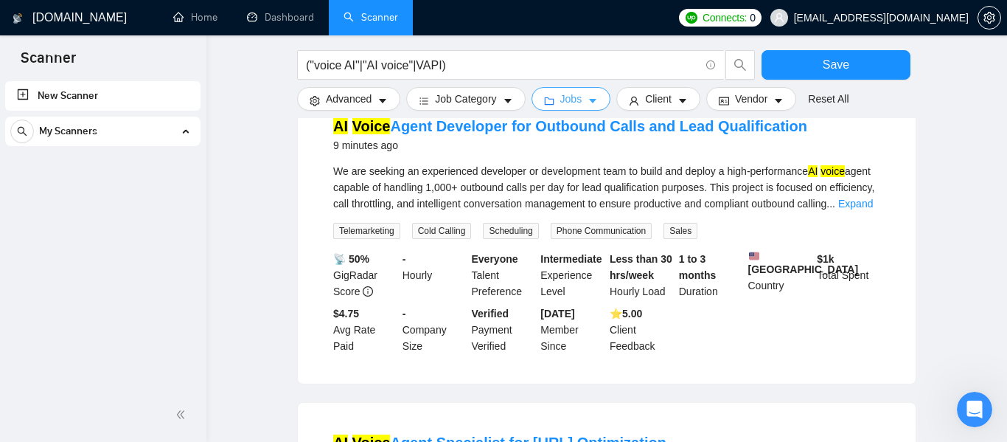
scroll to position [0, 0]
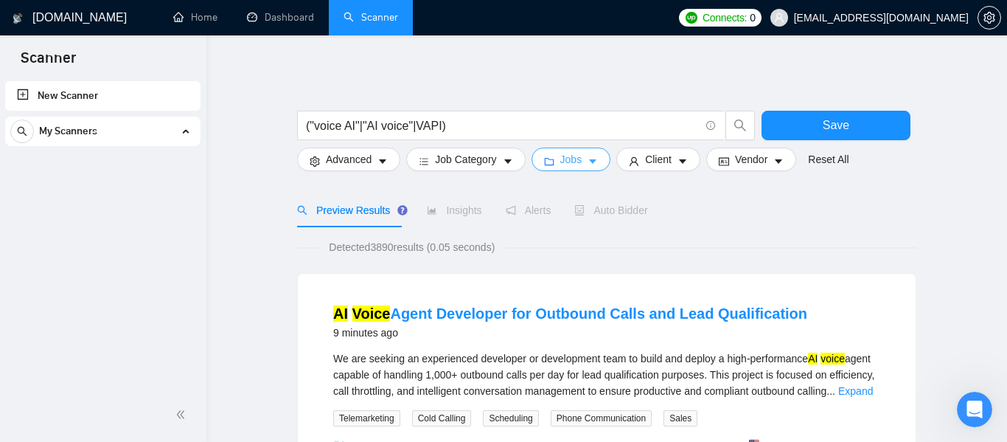
click at [565, 161] on span "Jobs" at bounding box center [571, 159] width 22 height 16
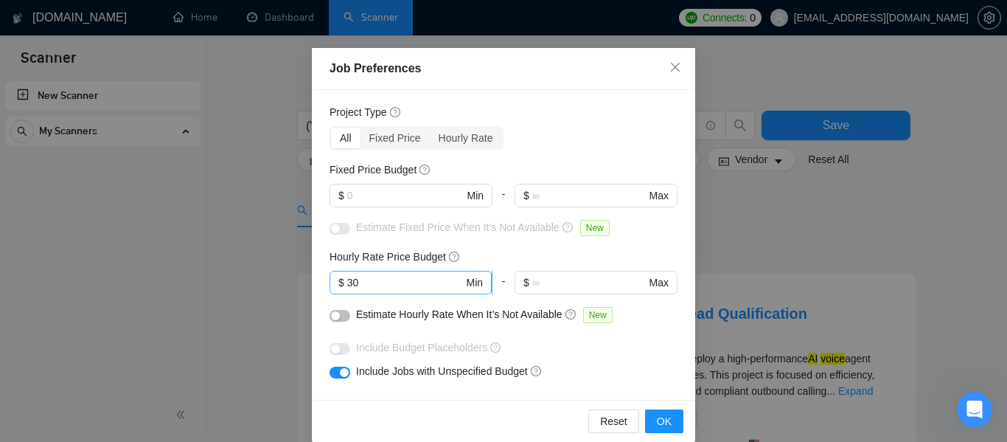
click at [360, 286] on input "30" at bounding box center [405, 282] width 116 height 16
type input "3"
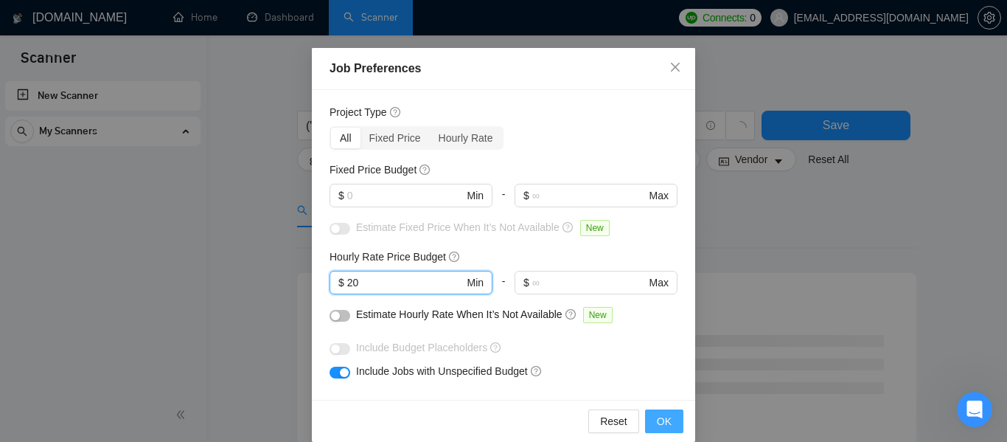
type input "20"
click at [659, 419] on span "OK" at bounding box center [664, 421] width 15 height 16
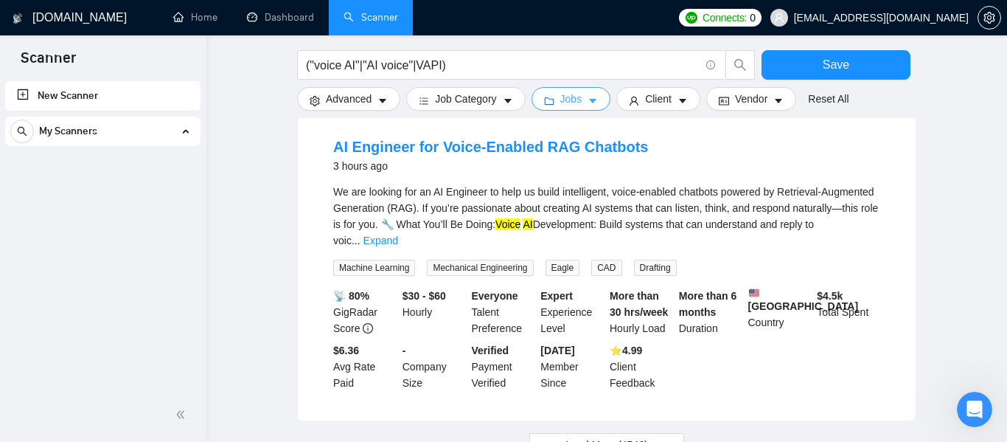
scroll to position [1474, 0]
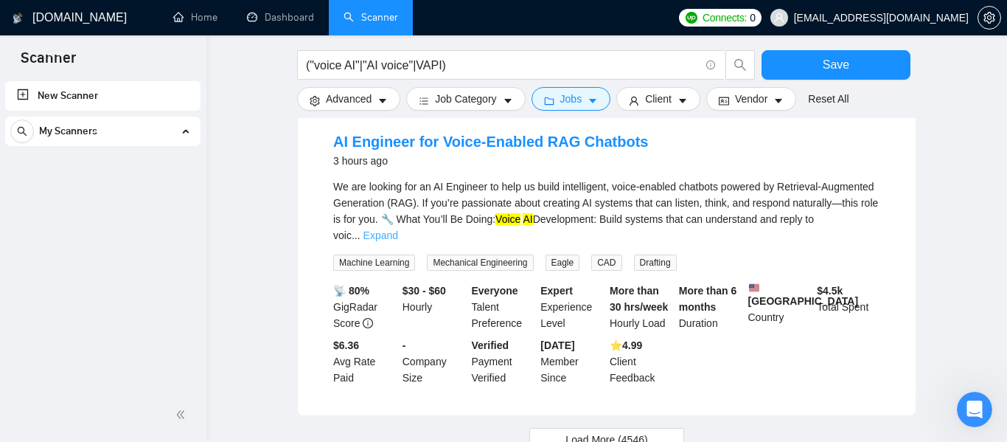
click at [398, 229] on link "Expand" at bounding box center [380, 235] width 35 height 12
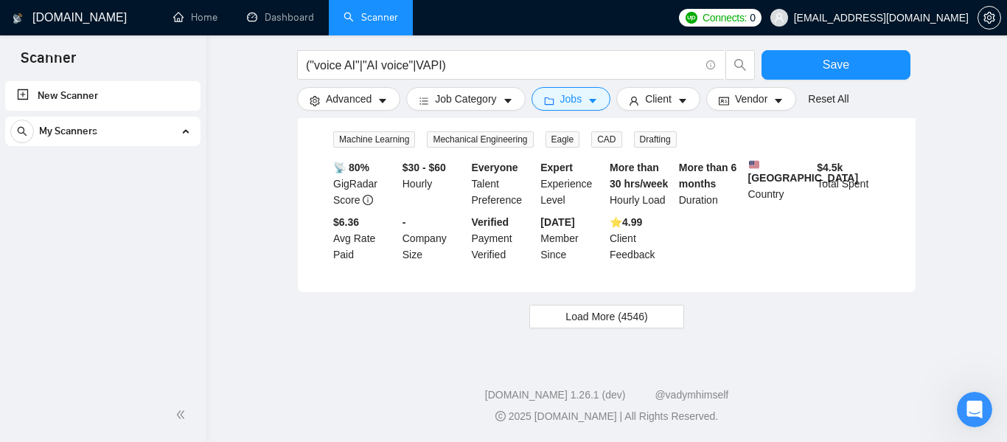
scroll to position [1752, 0]
click at [651, 326] on button "Load More (4546)" at bounding box center [606, 316] width 154 height 24
click at [610, 313] on span "Load More (4546)" at bounding box center [606, 316] width 82 height 16
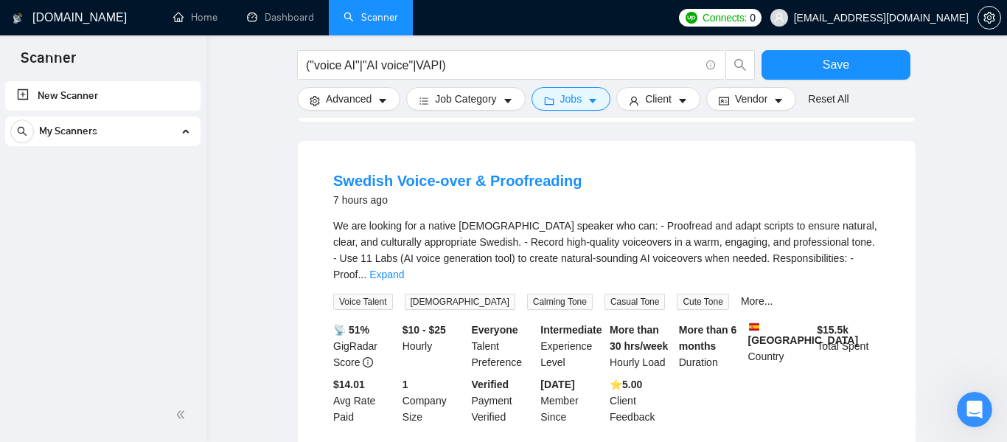
scroll to position [2565, 0]
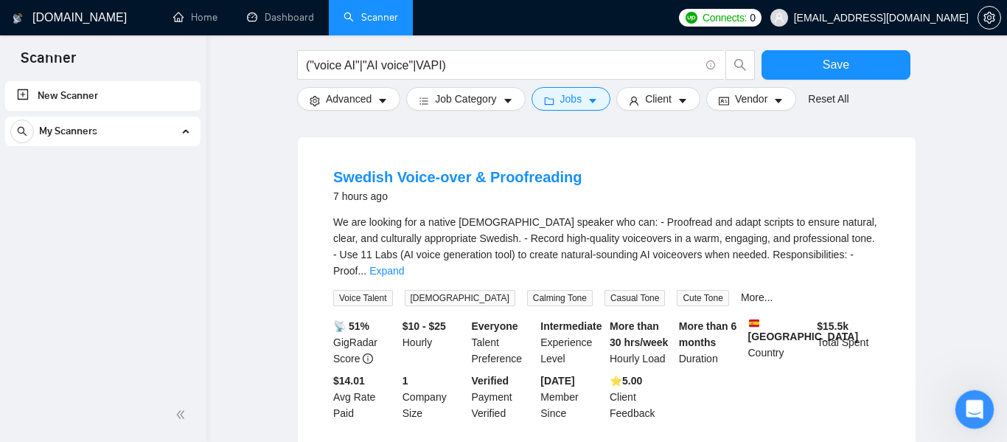
click at [978, 403] on icon "Open Intercom Messenger" at bounding box center [973, 407] width 24 height 24
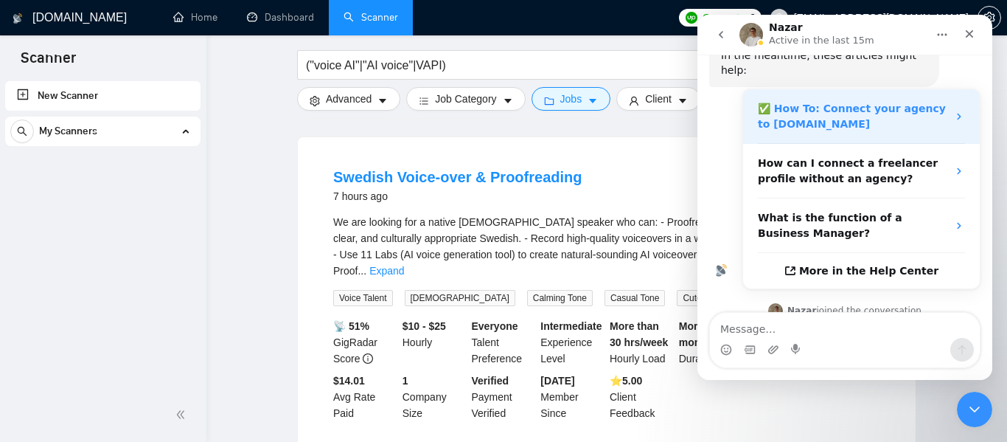
scroll to position [324, 0]
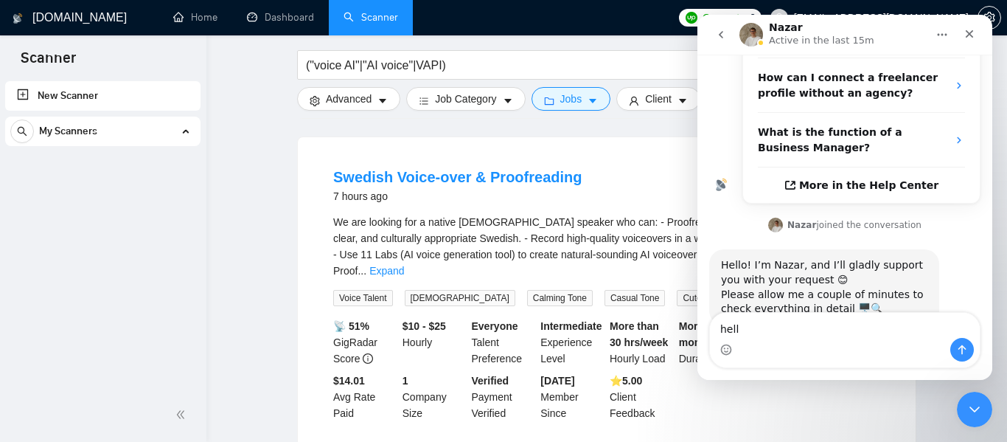
type textarea "hello"
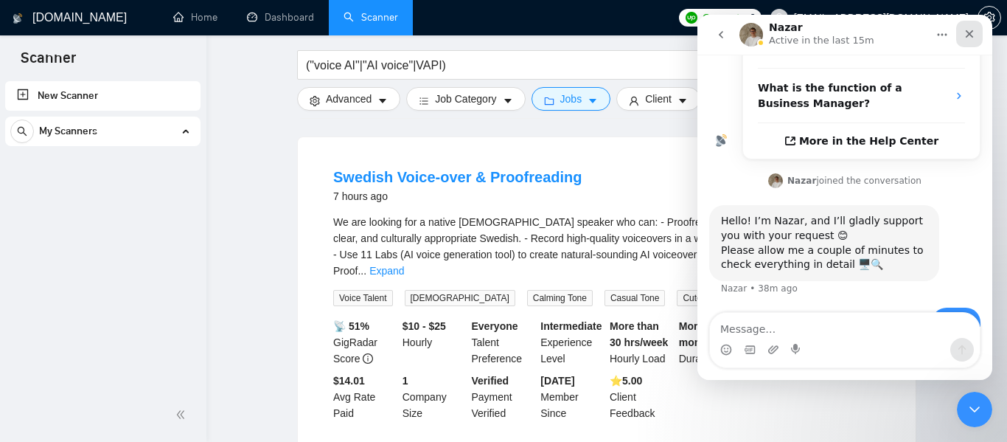
click at [971, 36] on icon "Close" at bounding box center [970, 34] width 8 height 8
